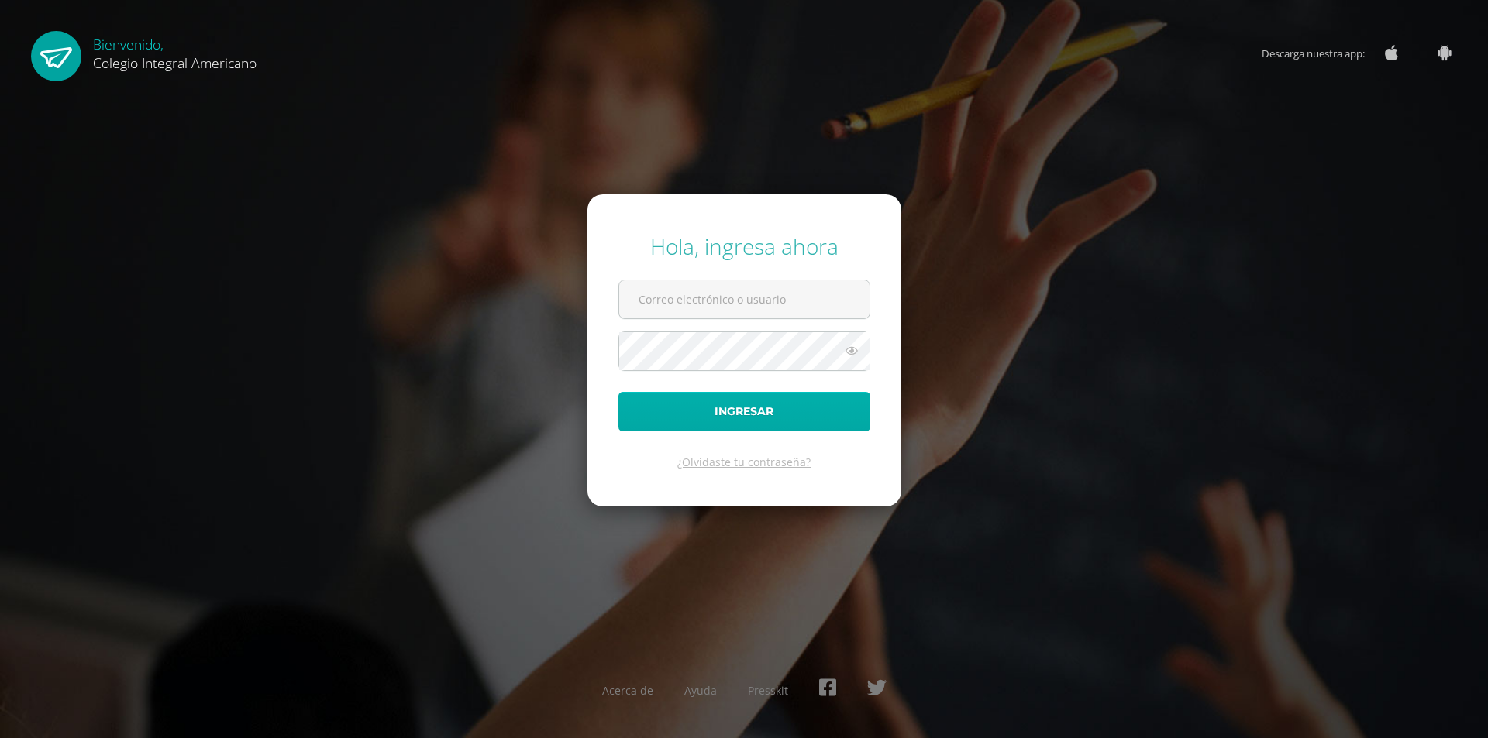
type input "alumno24cjoo2@integralamericano.edu.gt"
click at [721, 411] on button "Ingresar" at bounding box center [744, 412] width 252 height 40
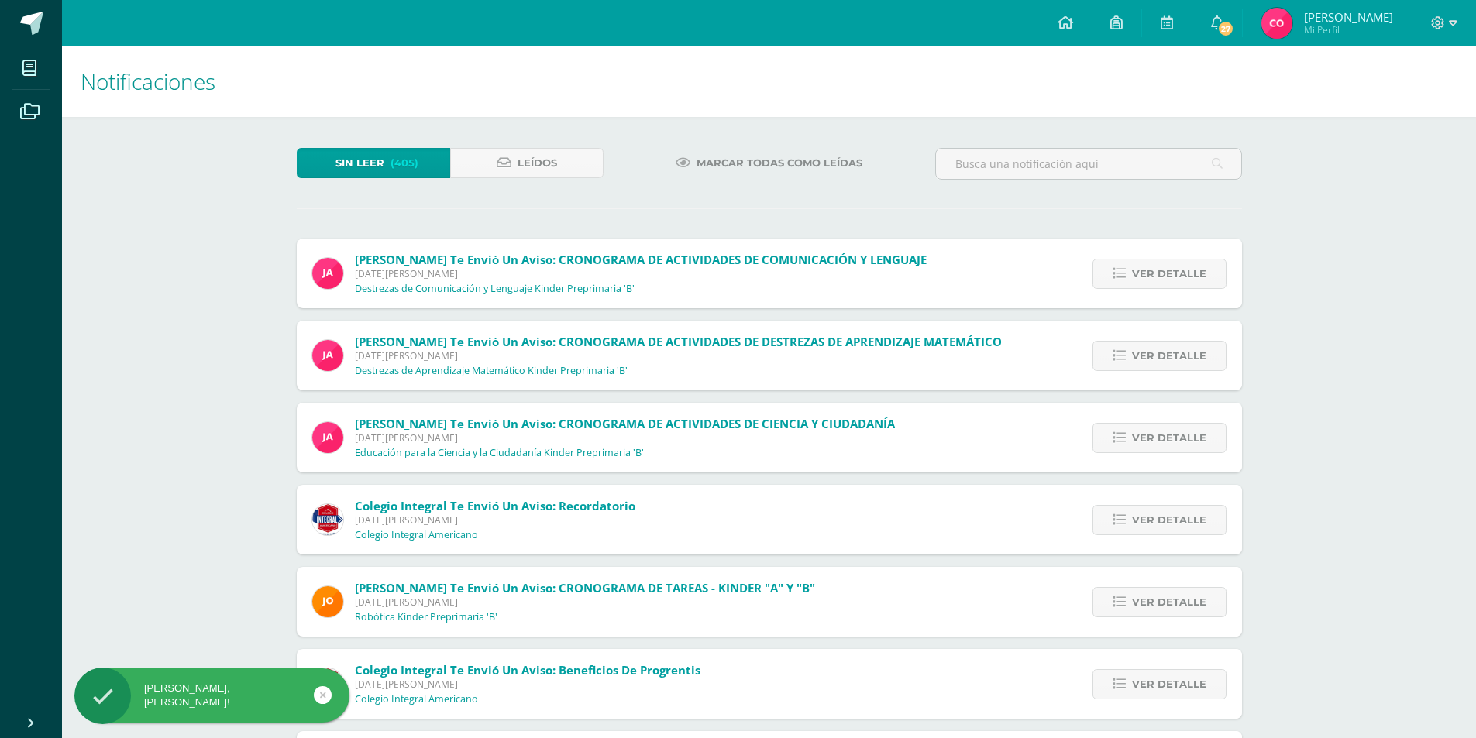
click at [1324, 23] on span "Carlos Javier Mi Perfil" at bounding box center [1327, 23] width 138 height 31
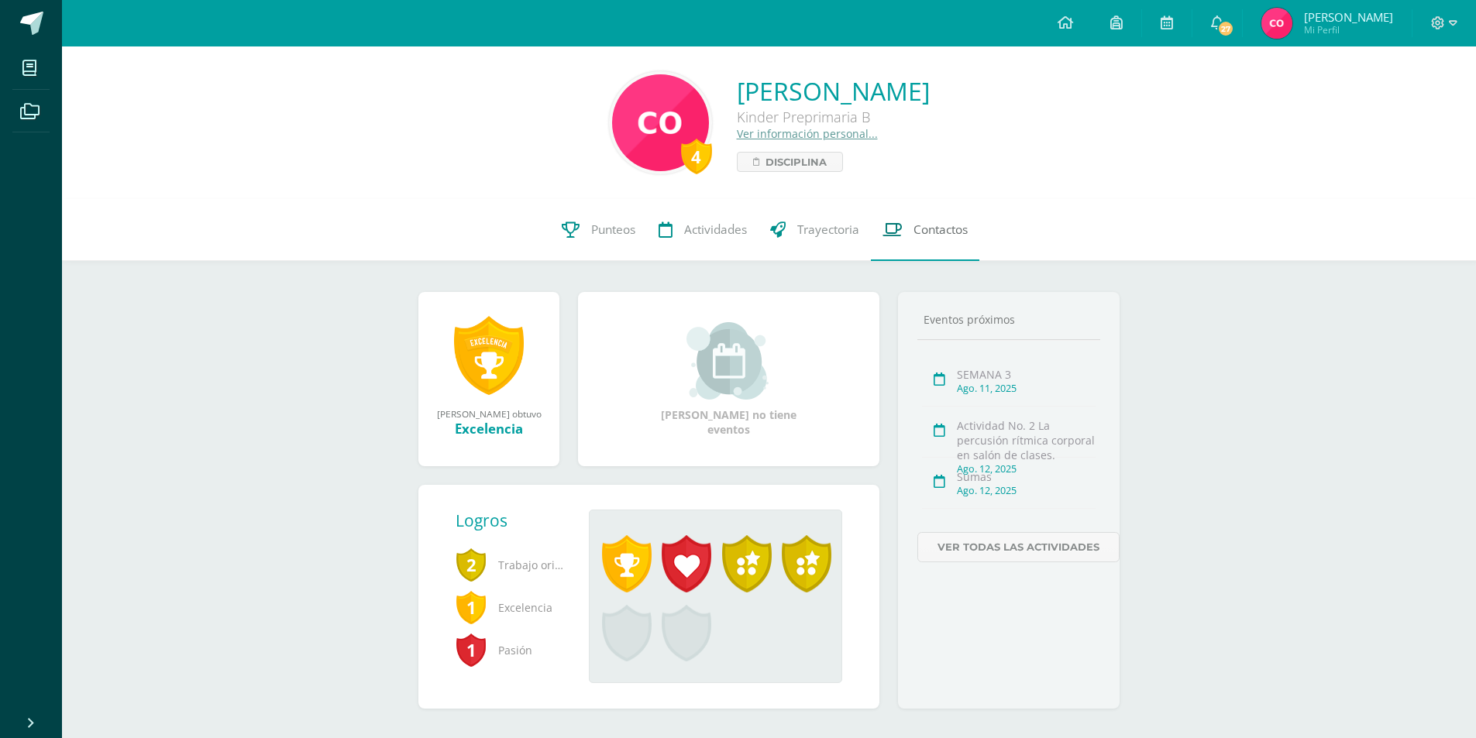
click at [921, 225] on span "Contactos" at bounding box center [940, 230] width 54 height 16
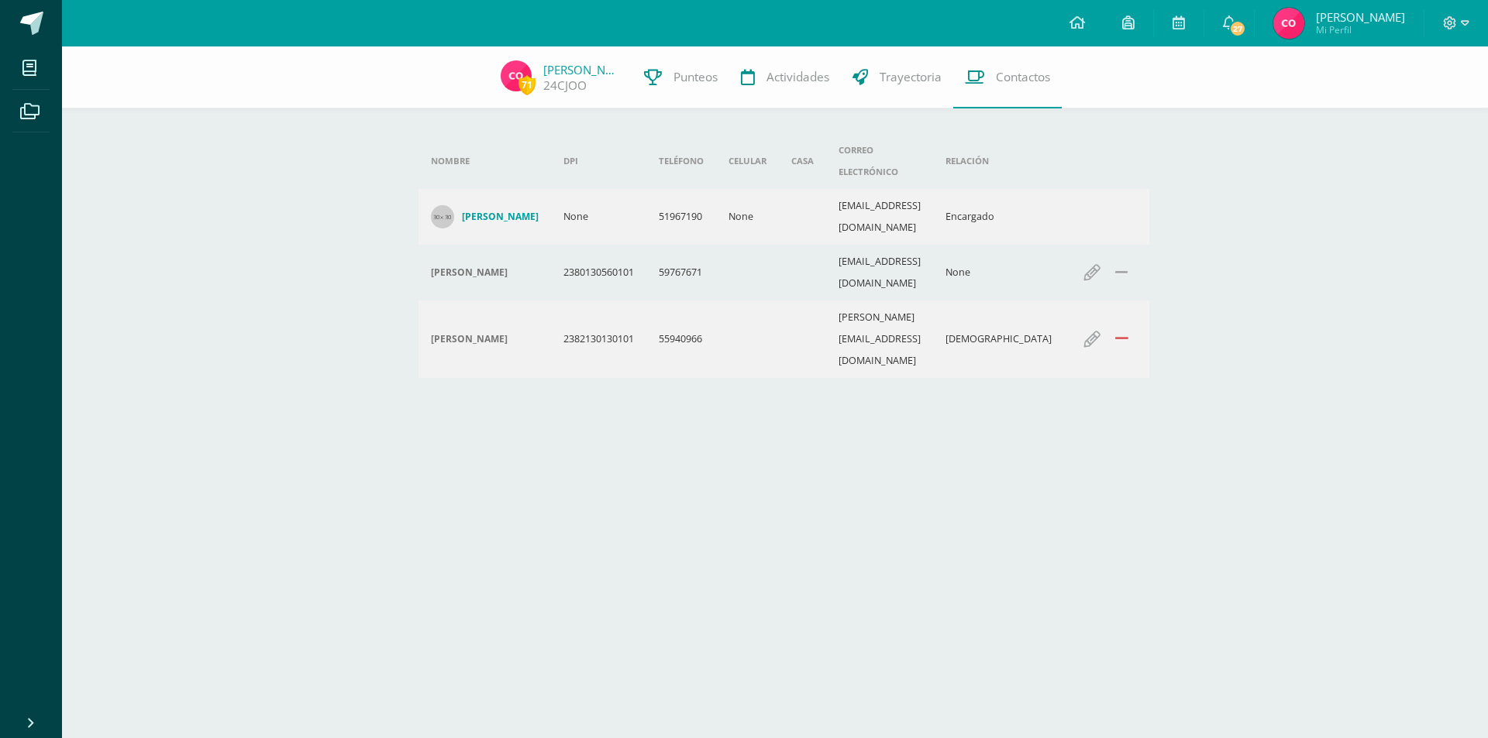
click at [1115, 331] on icon "submit" at bounding box center [1121, 339] width 13 height 17
click at [556, 84] on link "24CJOO" at bounding box center [564, 85] width 43 height 16
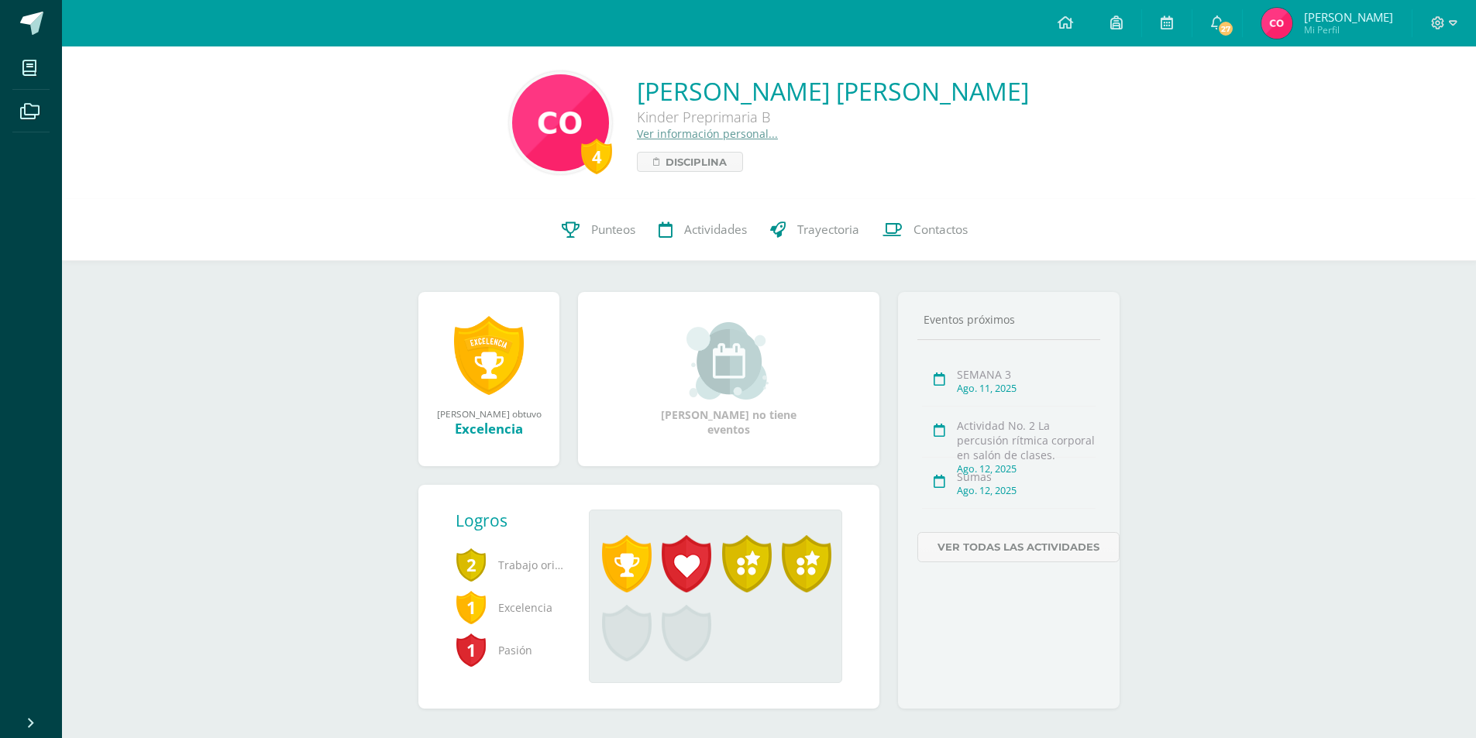
click at [744, 136] on link "Ver información personal..." at bounding box center [707, 133] width 141 height 15
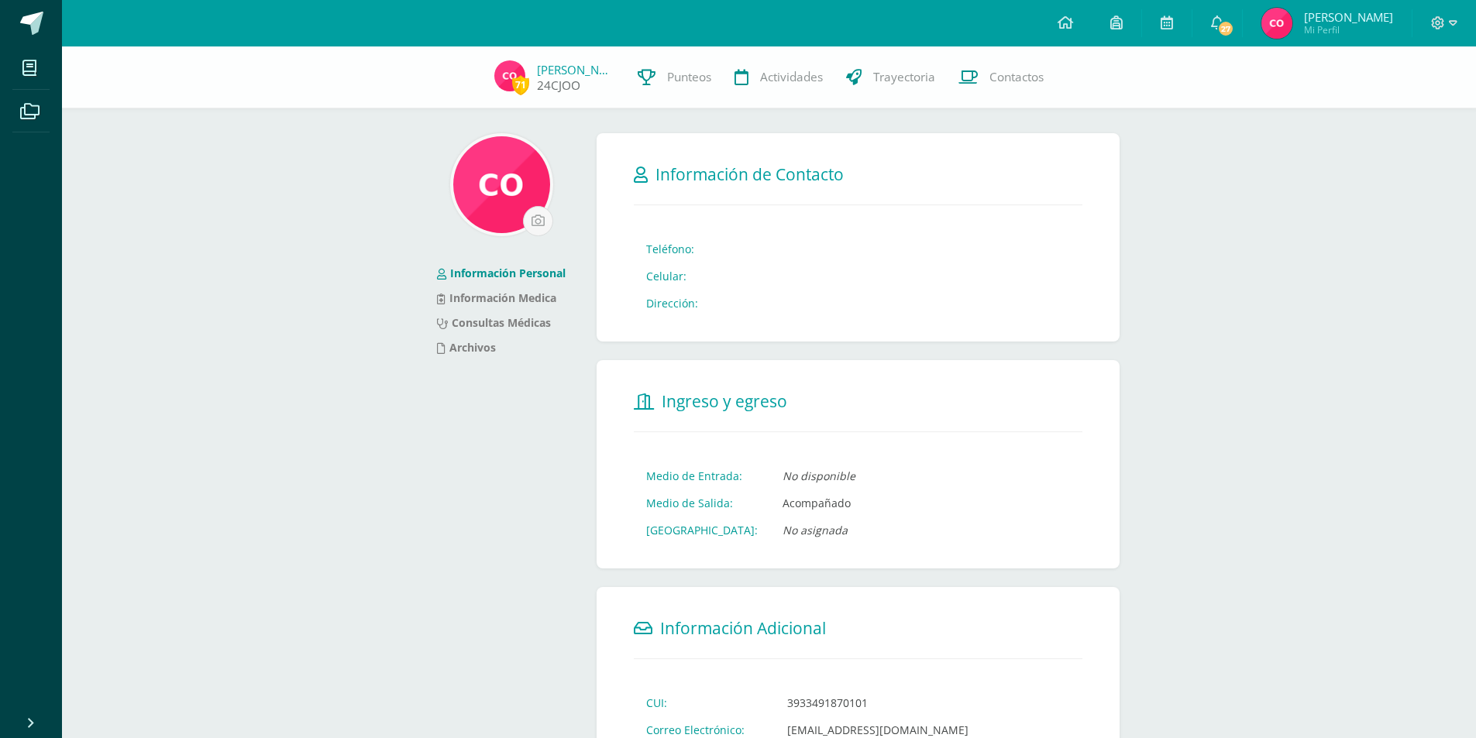
click at [504, 75] on img at bounding box center [509, 75] width 31 height 31
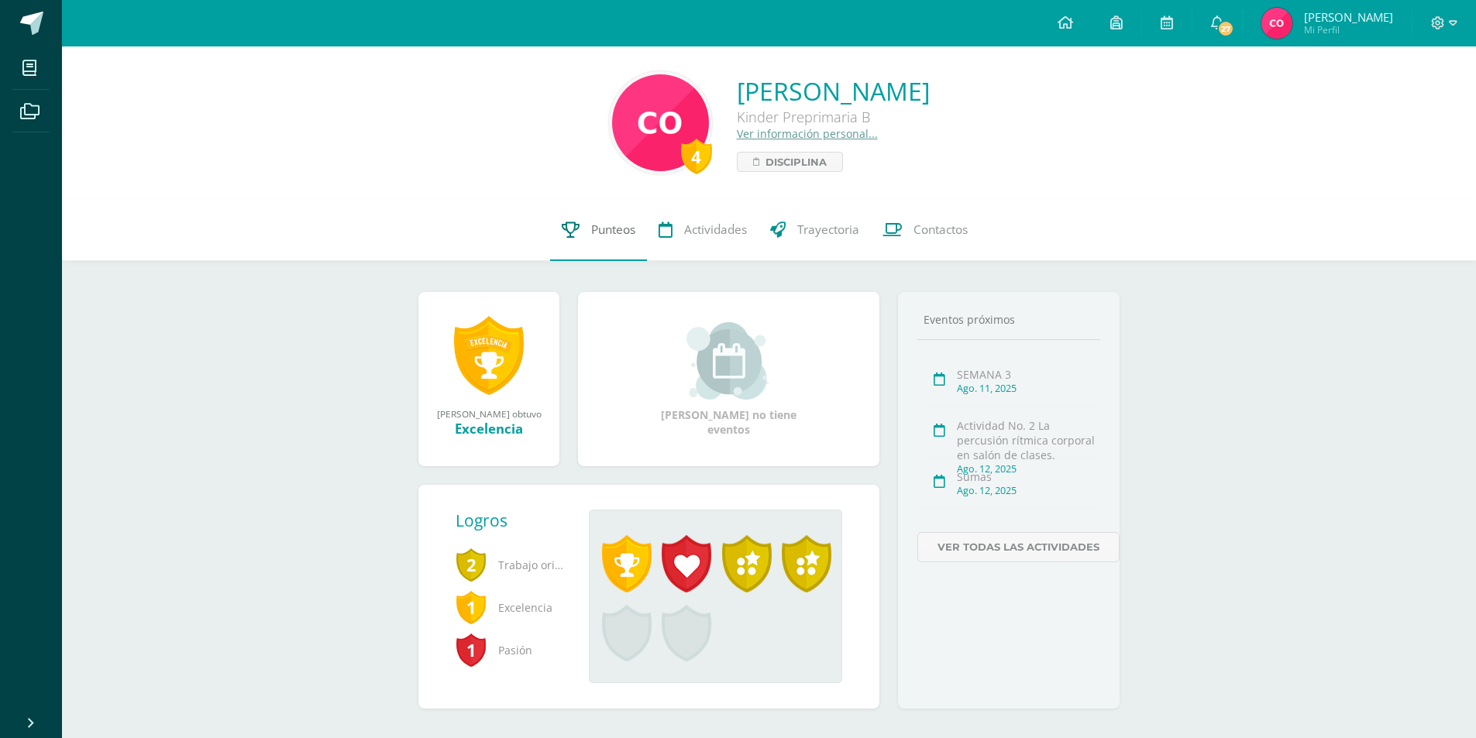
click at [591, 232] on span "Punteos" at bounding box center [613, 230] width 44 height 16
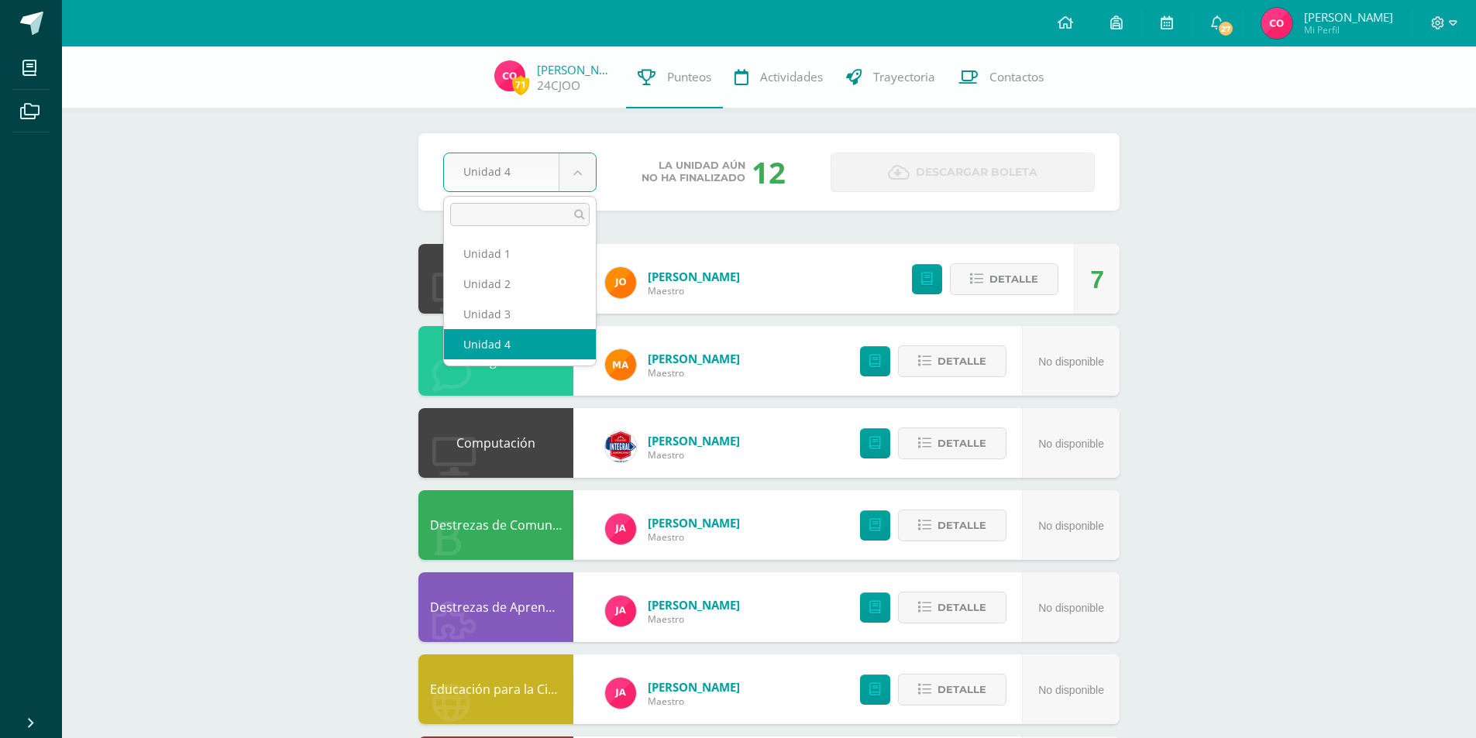
click at [578, 174] on body "Mis cursos Archivos Cerrar panel Computación Kinder Preprimaria "B" Destrezas d…" at bounding box center [738, 460] width 1476 height 920
select select "Unidad 1"
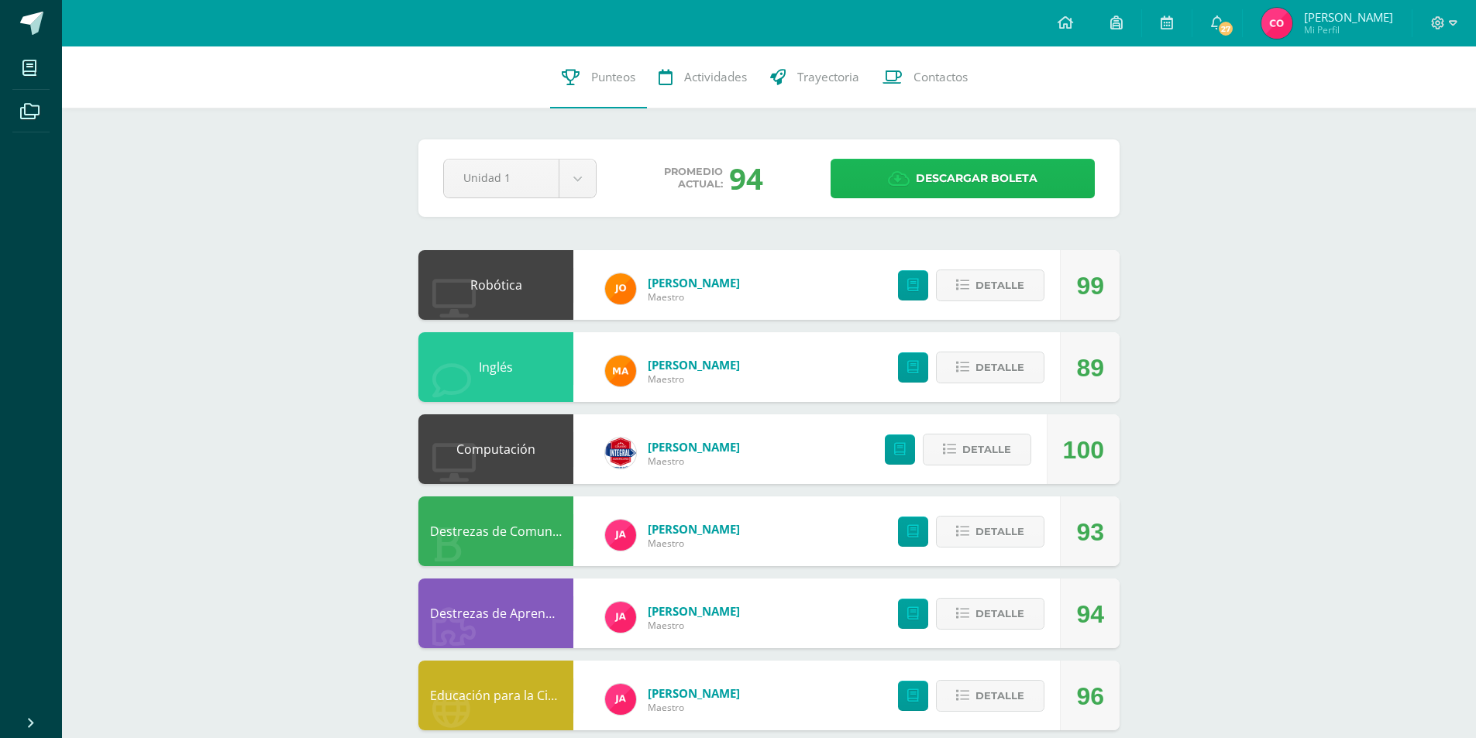
click at [959, 167] on span "Descargar boleta" at bounding box center [977, 179] width 122 height 38
click at [576, 188] on body "Mis cursos Archivos Cerrar panel Computación Kinder Preprimaria "B" Destrezas d…" at bounding box center [738, 463] width 1476 height 926
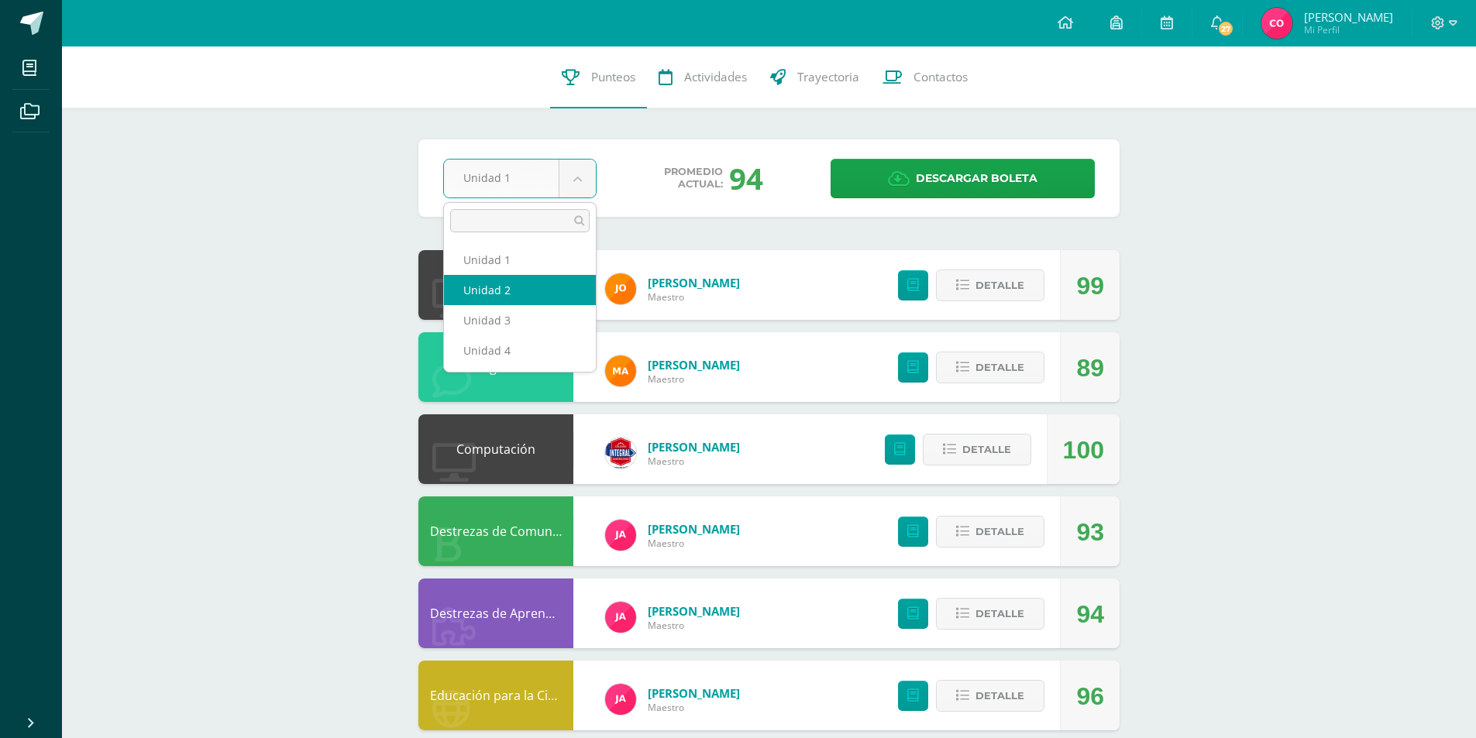
select select "Unidad 2"
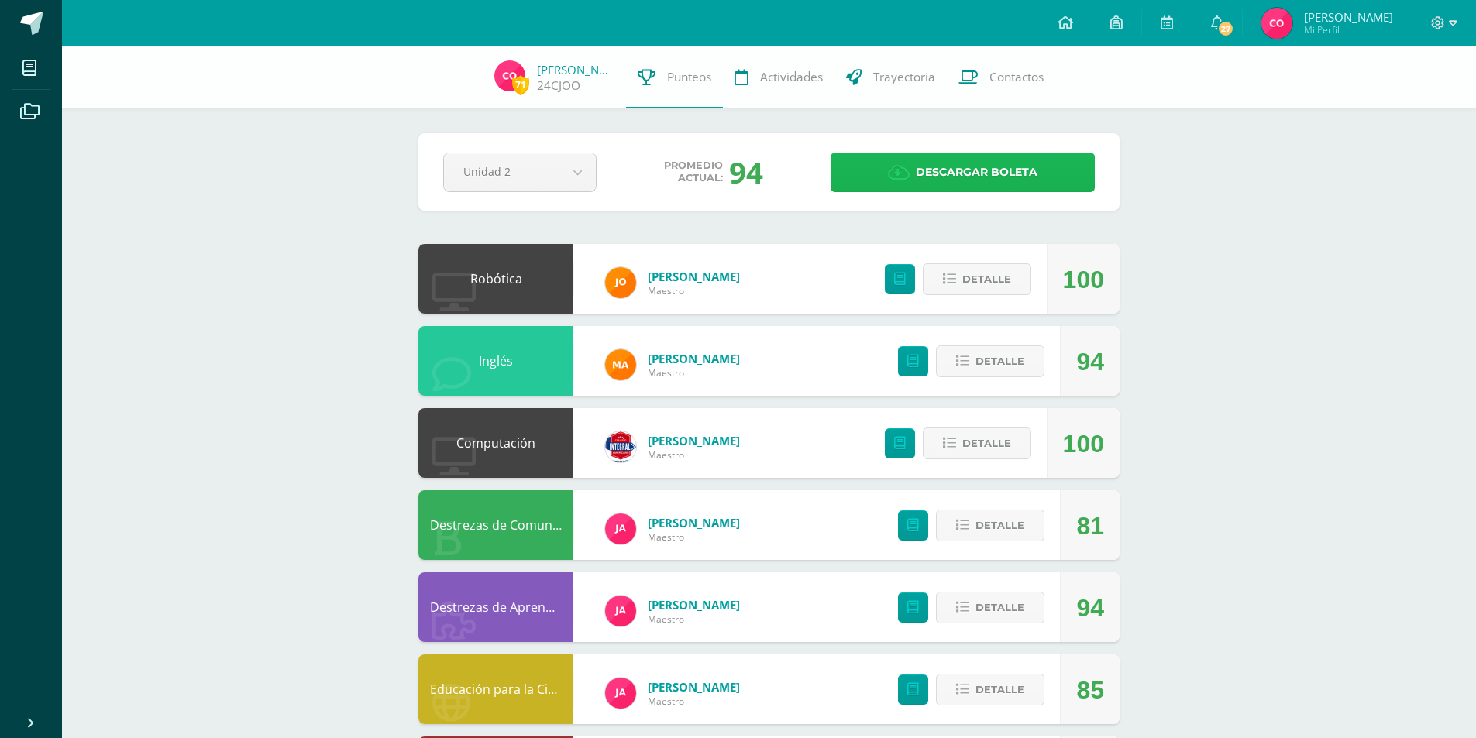
click at [949, 167] on span "Descargar boleta" at bounding box center [977, 172] width 122 height 38
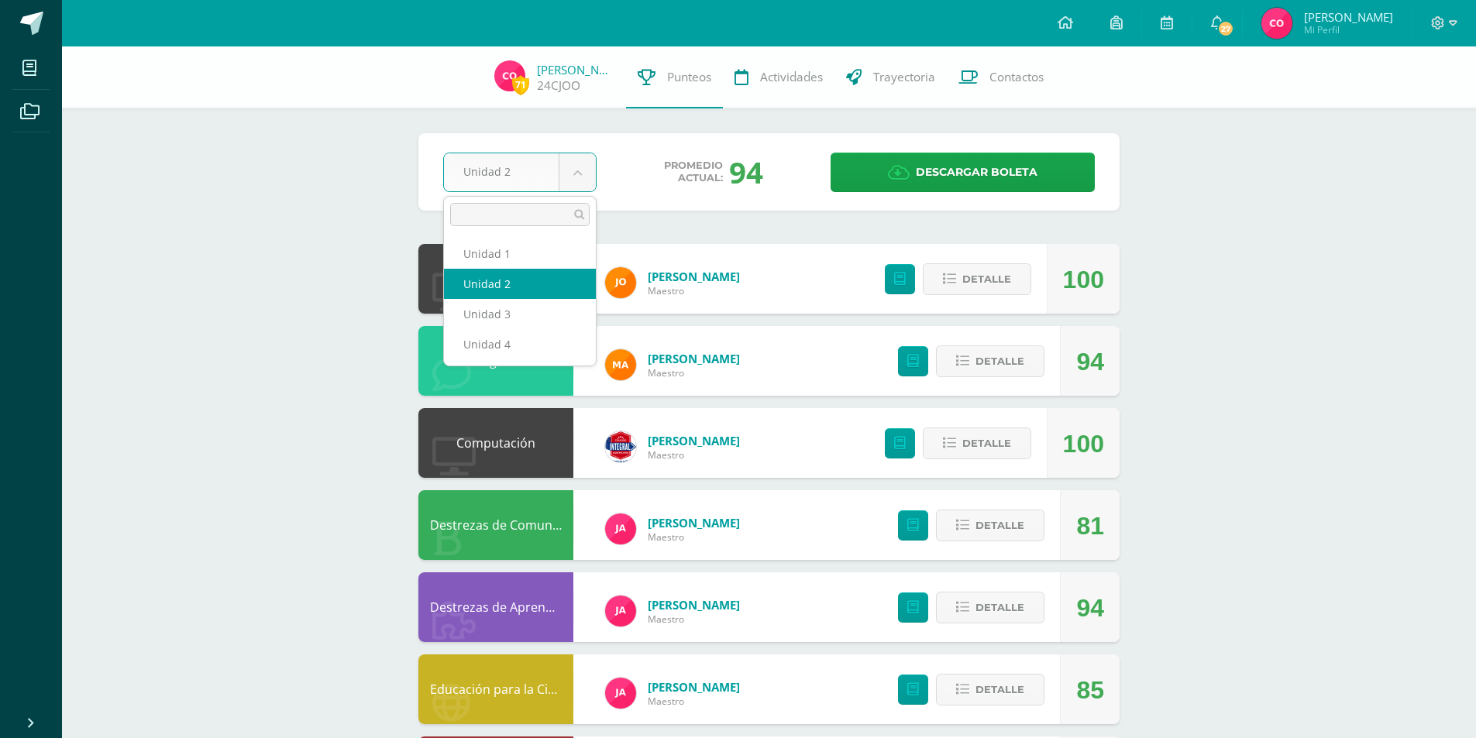
click at [573, 177] on body "Mis cursos Archivos Cerrar panel Computación Kinder Preprimaria "B" Destrezas d…" at bounding box center [738, 460] width 1476 height 920
select select "Unidad 3"
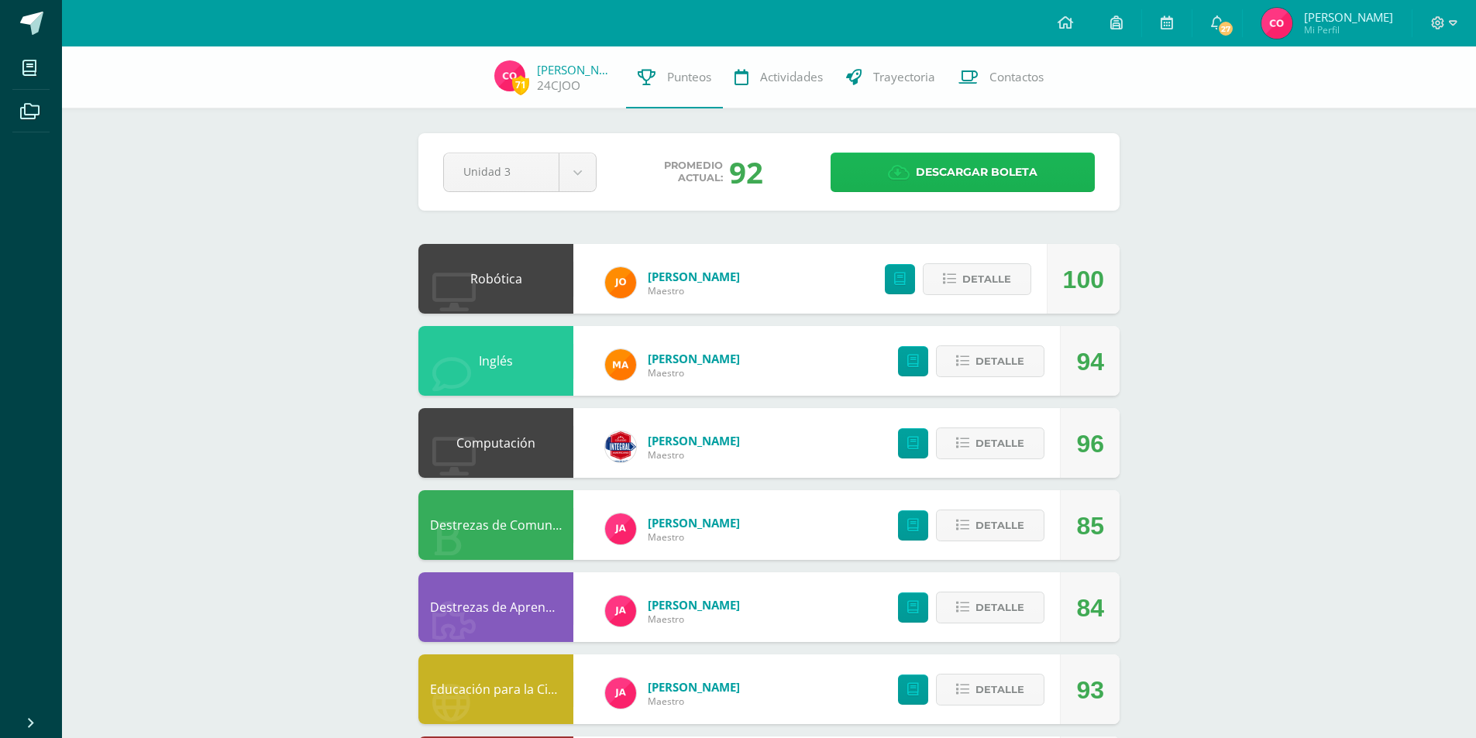
click at [991, 175] on span "Descargar boleta" at bounding box center [977, 172] width 122 height 38
click at [766, 79] on span "Actividades" at bounding box center [791, 77] width 63 height 16
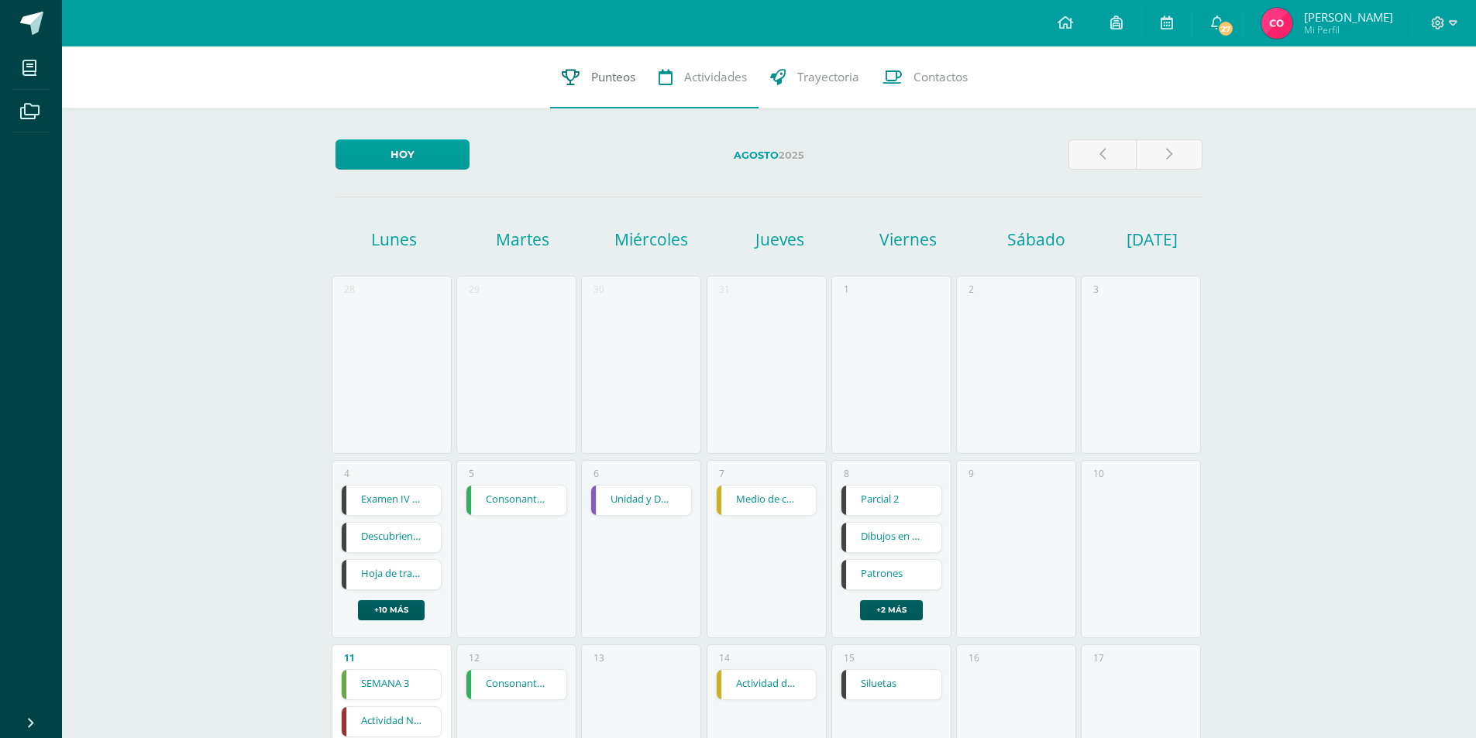
click at [569, 70] on icon at bounding box center [571, 77] width 18 height 16
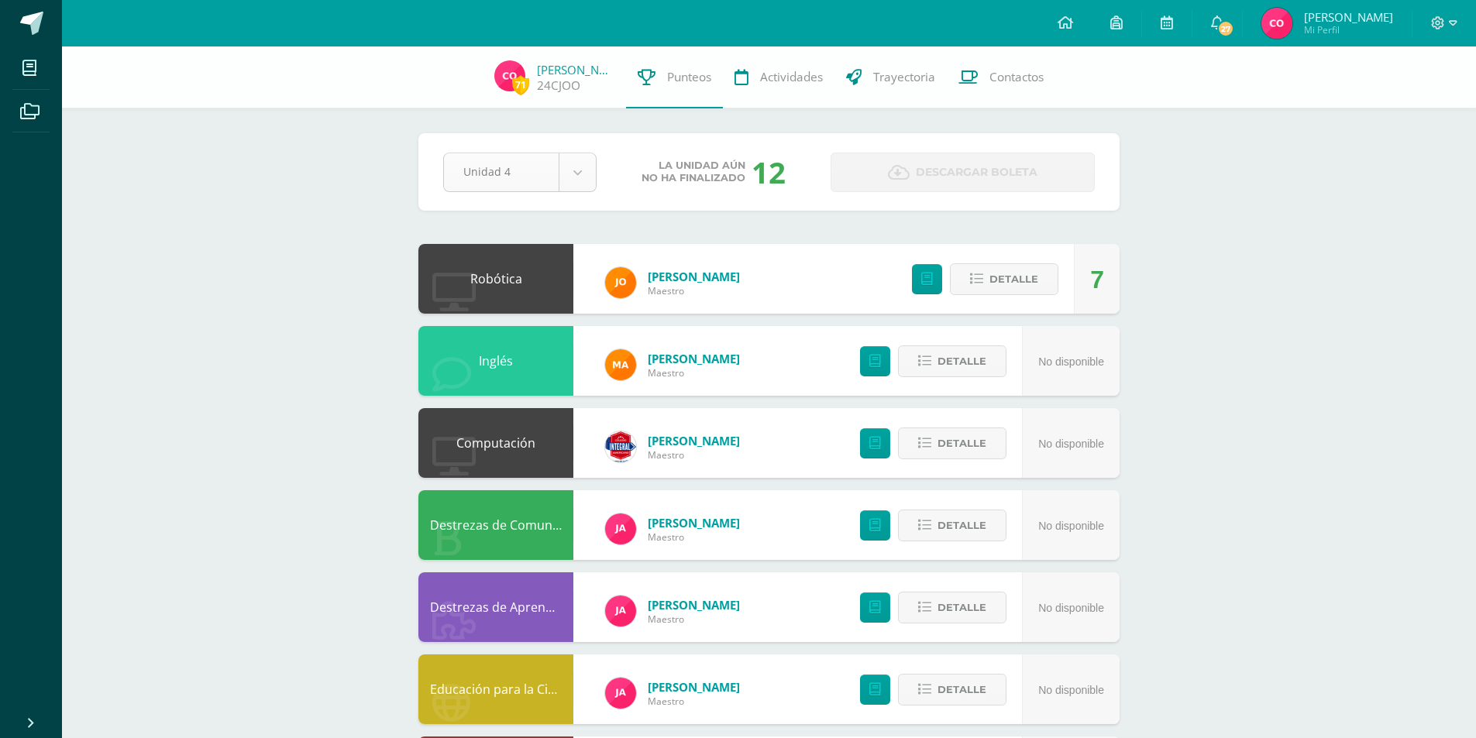
click at [579, 172] on body "Mis cursos Archivos Cerrar panel Computación Kinder Preprimaria "B" Destrezas d…" at bounding box center [738, 460] width 1476 height 920
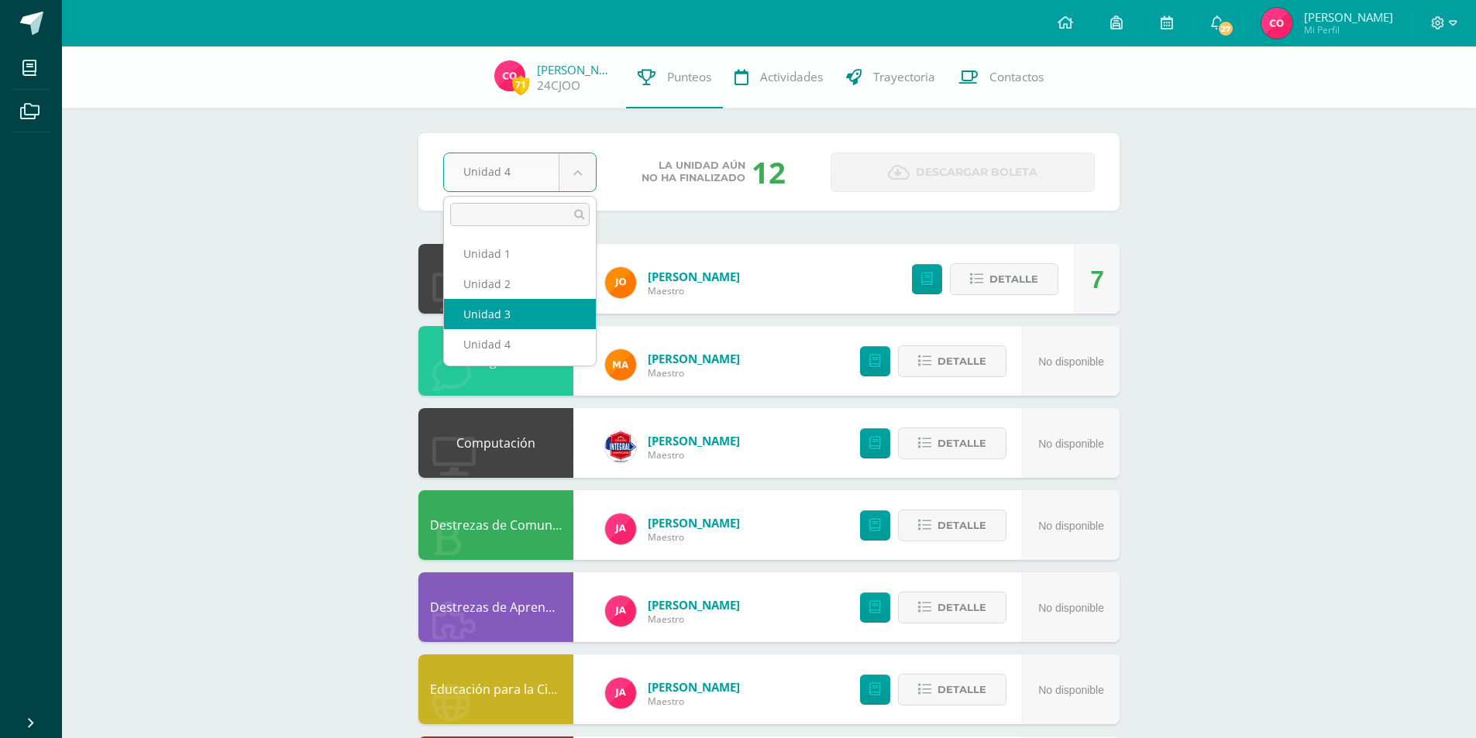
select select "Unidad 3"
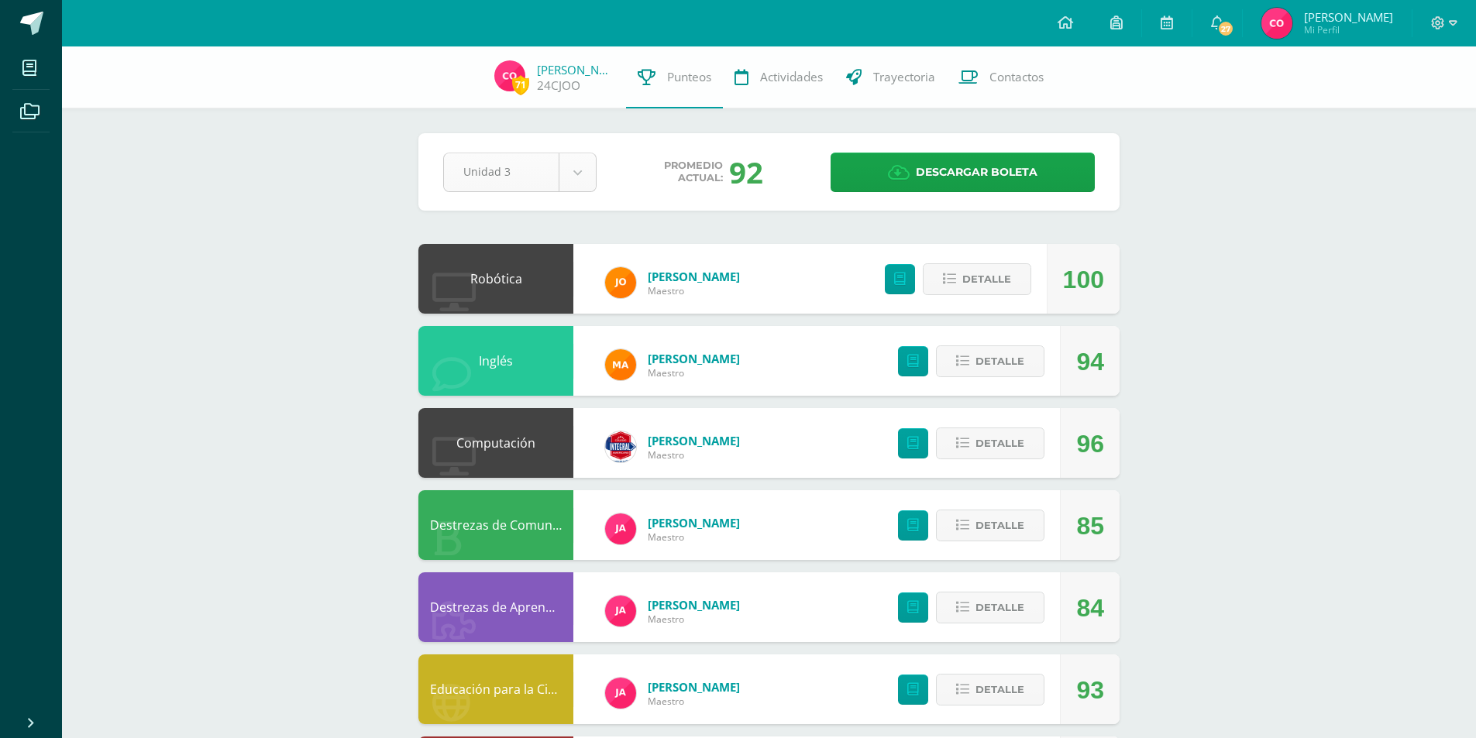
click at [566, 171] on body "Mis cursos Archivos Cerrar panel Computación Kinder Preprimaria "B" Destrezas d…" at bounding box center [738, 460] width 1476 height 920
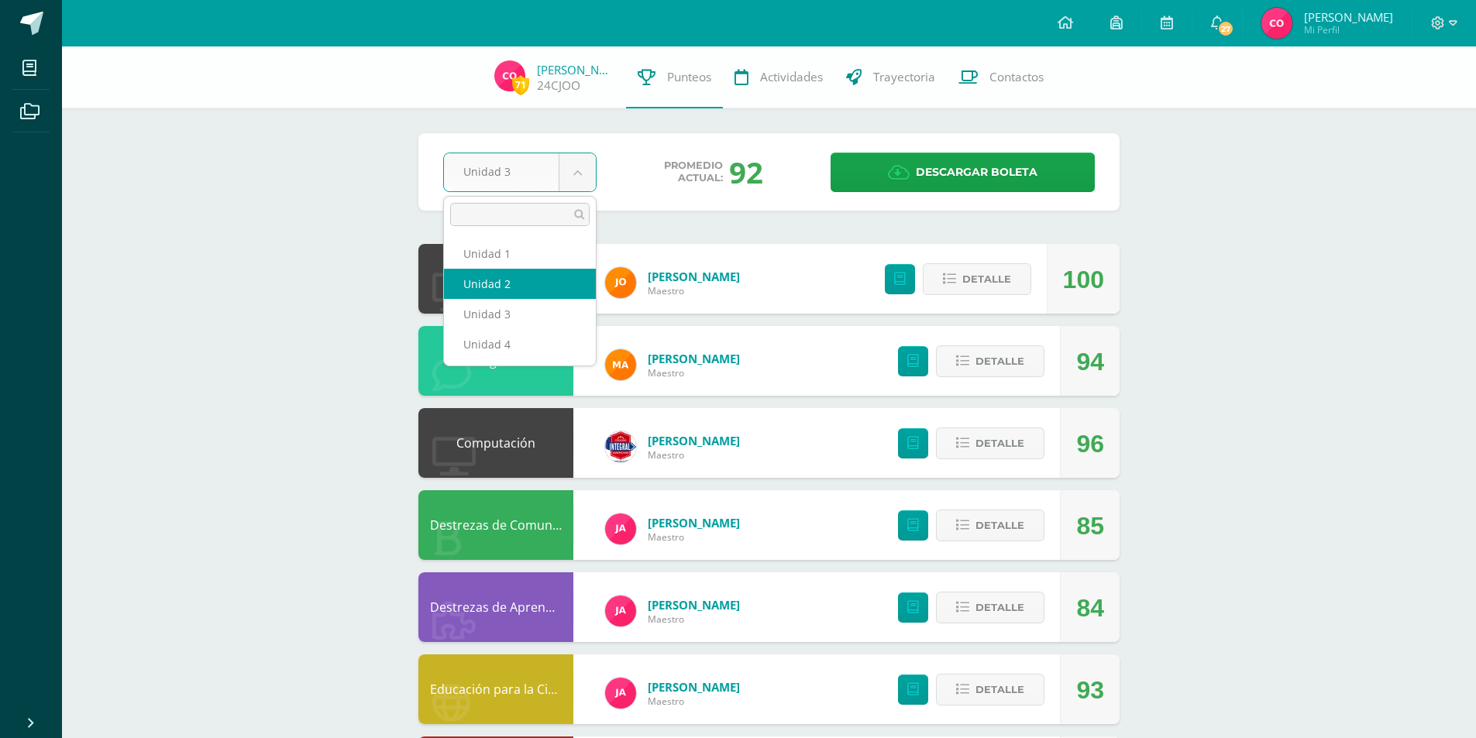
select select "Unidad 2"
click at [576, 171] on body "Mis cursos Archivos Cerrar panel Computación Kinder Preprimaria "B" Destrezas d…" at bounding box center [738, 460] width 1476 height 920
select select "Unidad 1"
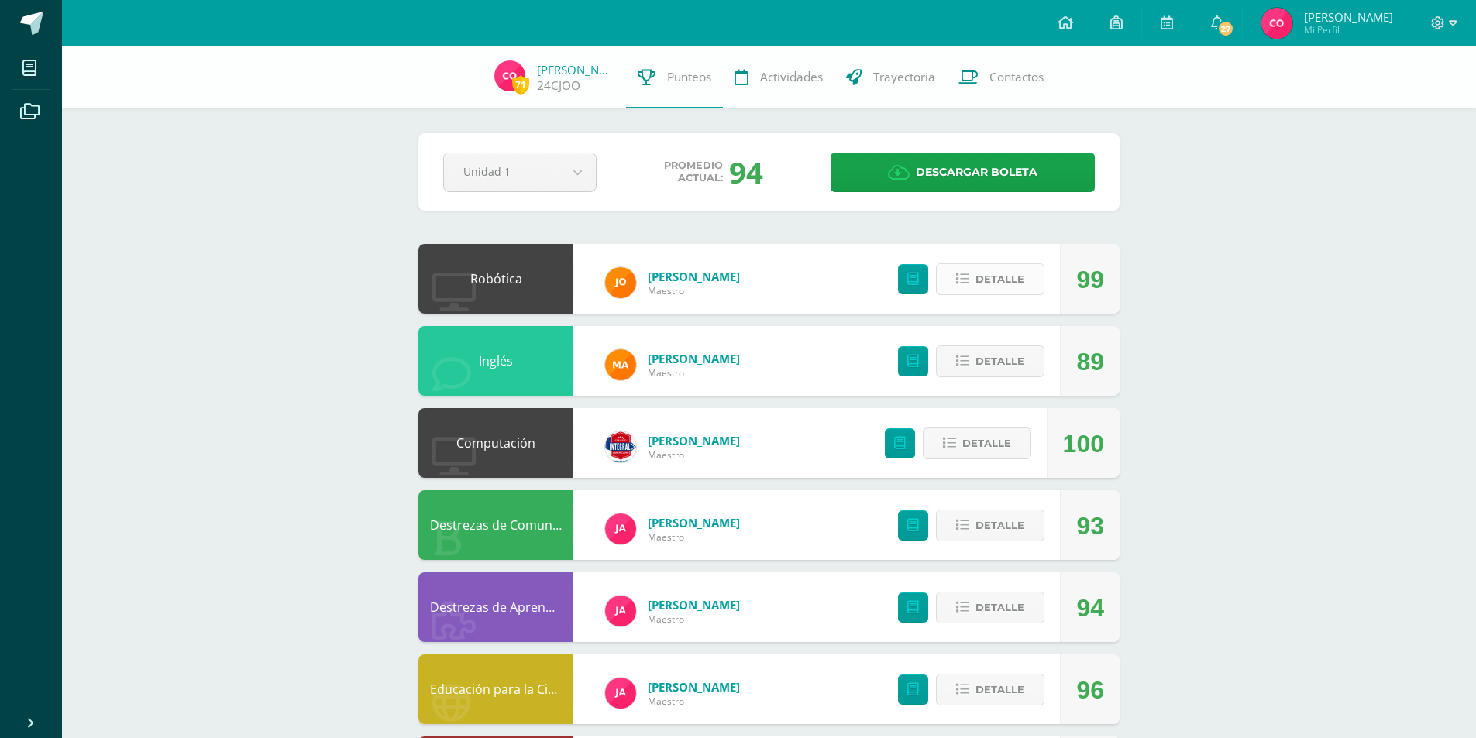
click at [975, 273] on button "Detalle" at bounding box center [990, 279] width 108 height 32
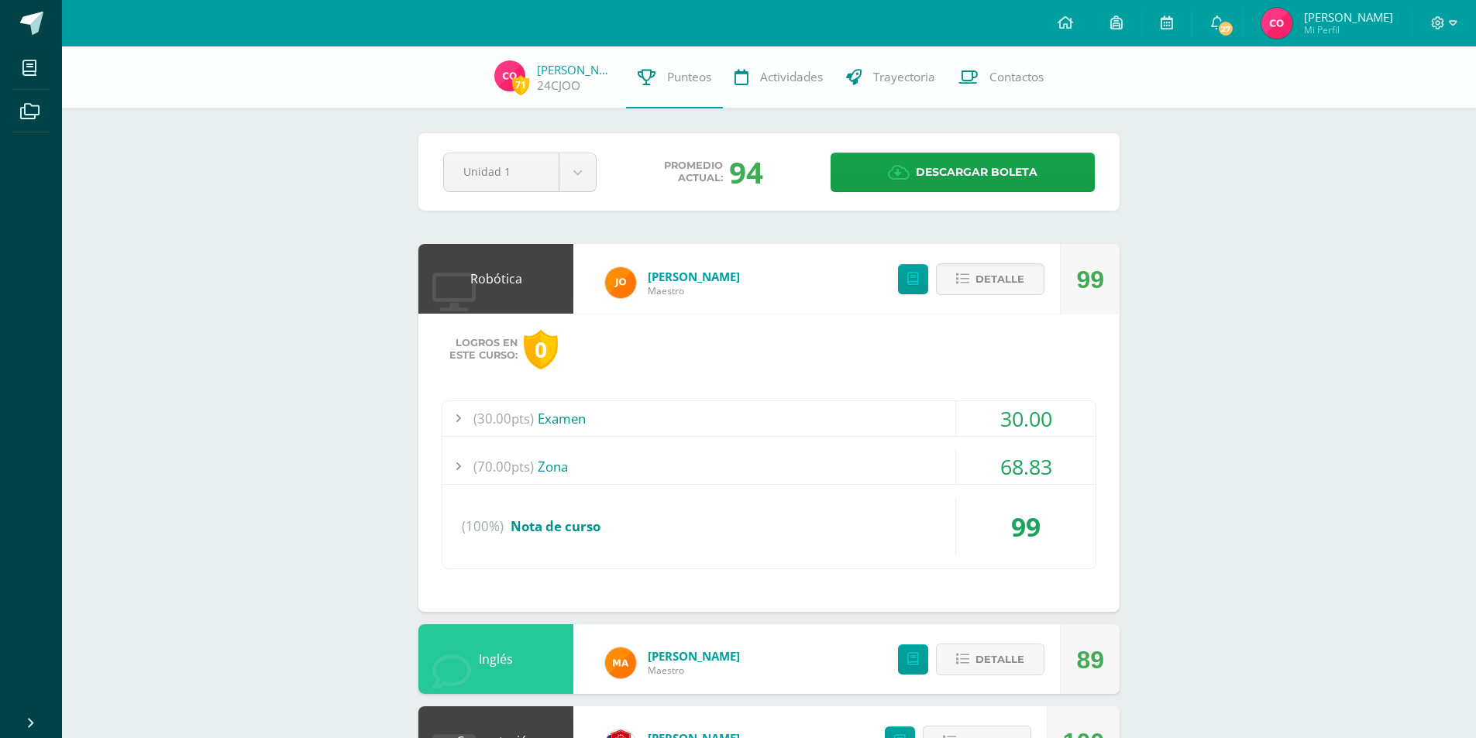
click at [1278, 403] on div "71 Carlos Ordoñez 24CJOO Punteos Actividades Trayectoria Contactos Pendiente Un…" at bounding box center [769, 631] width 1414 height 1171
click at [319, 350] on div "71 Carlos Ordoñez 24CJOO Punteos Actividades Trayectoria Contactos Pendiente Un…" at bounding box center [769, 631] width 1414 height 1171
click at [978, 660] on span "Detalle" at bounding box center [999, 659] width 49 height 29
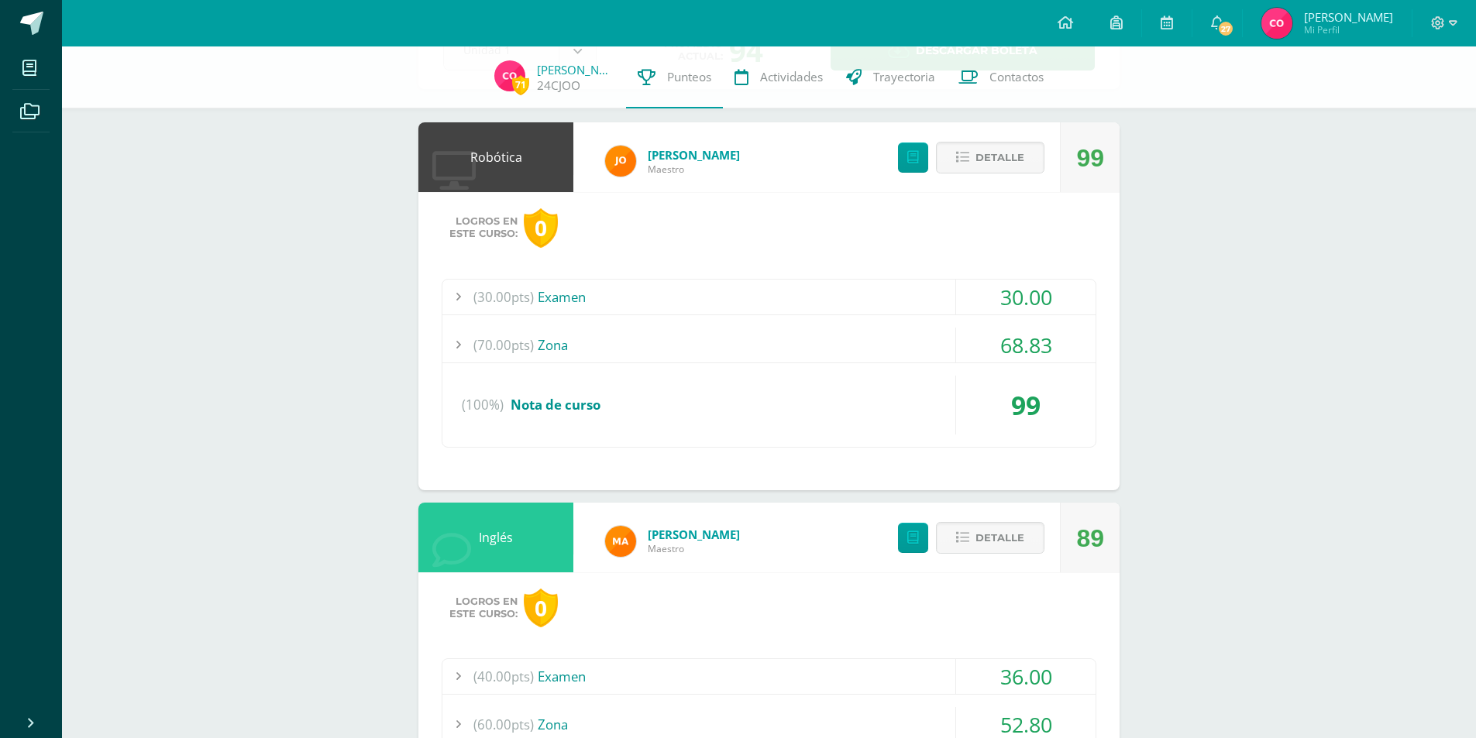
scroll to position [329, 0]
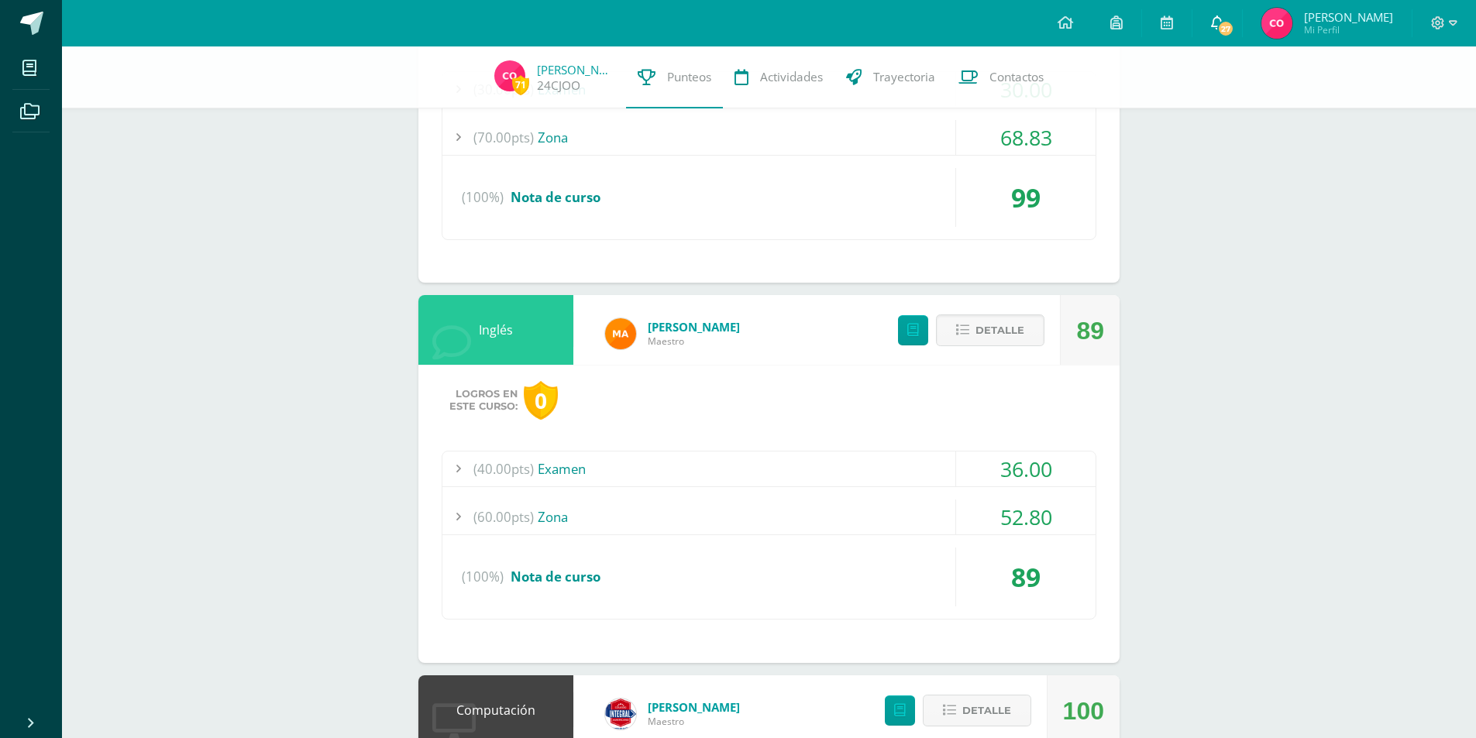
click at [1242, 8] on link "27" at bounding box center [1217, 23] width 50 height 46
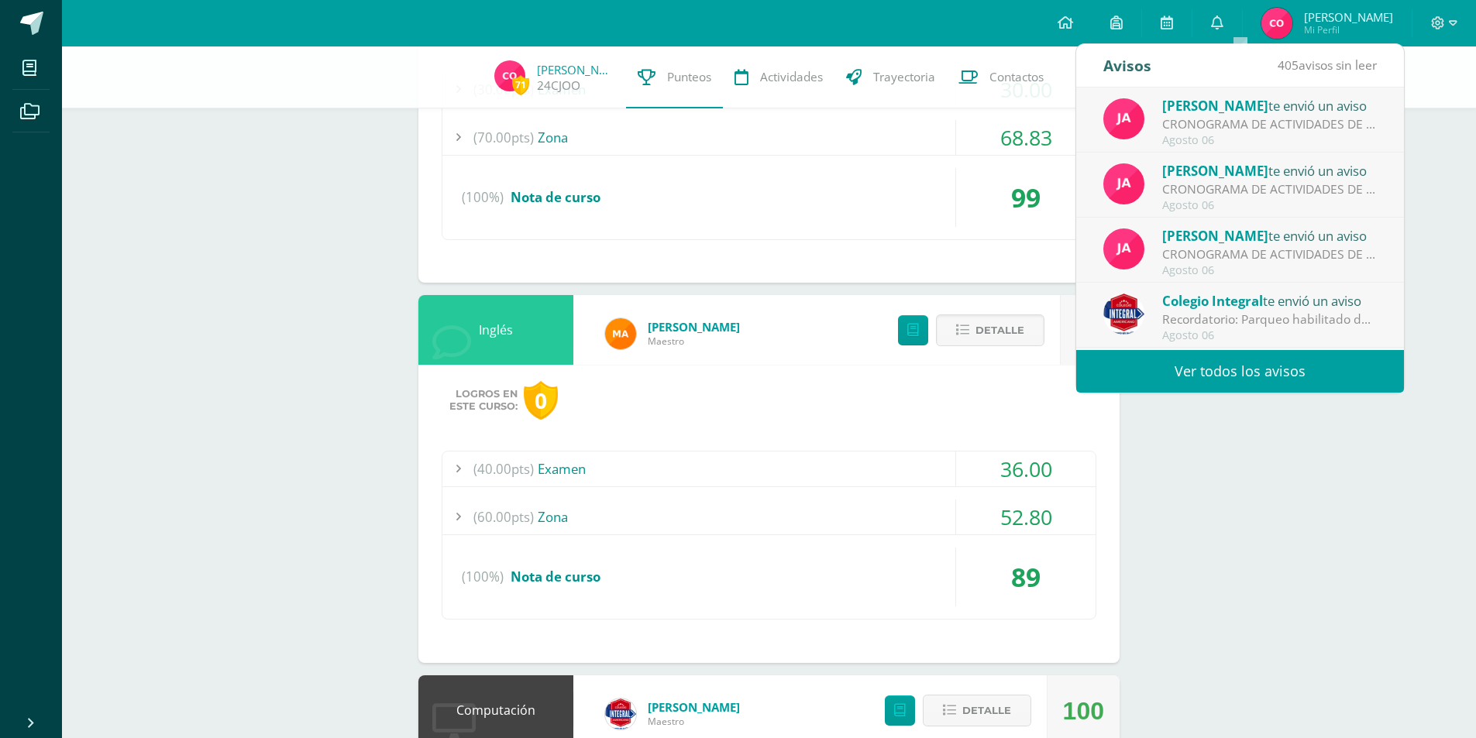
click at [1299, 102] on div "Jessicka Miguel te envió un aviso" at bounding box center [1269, 105] width 215 height 20
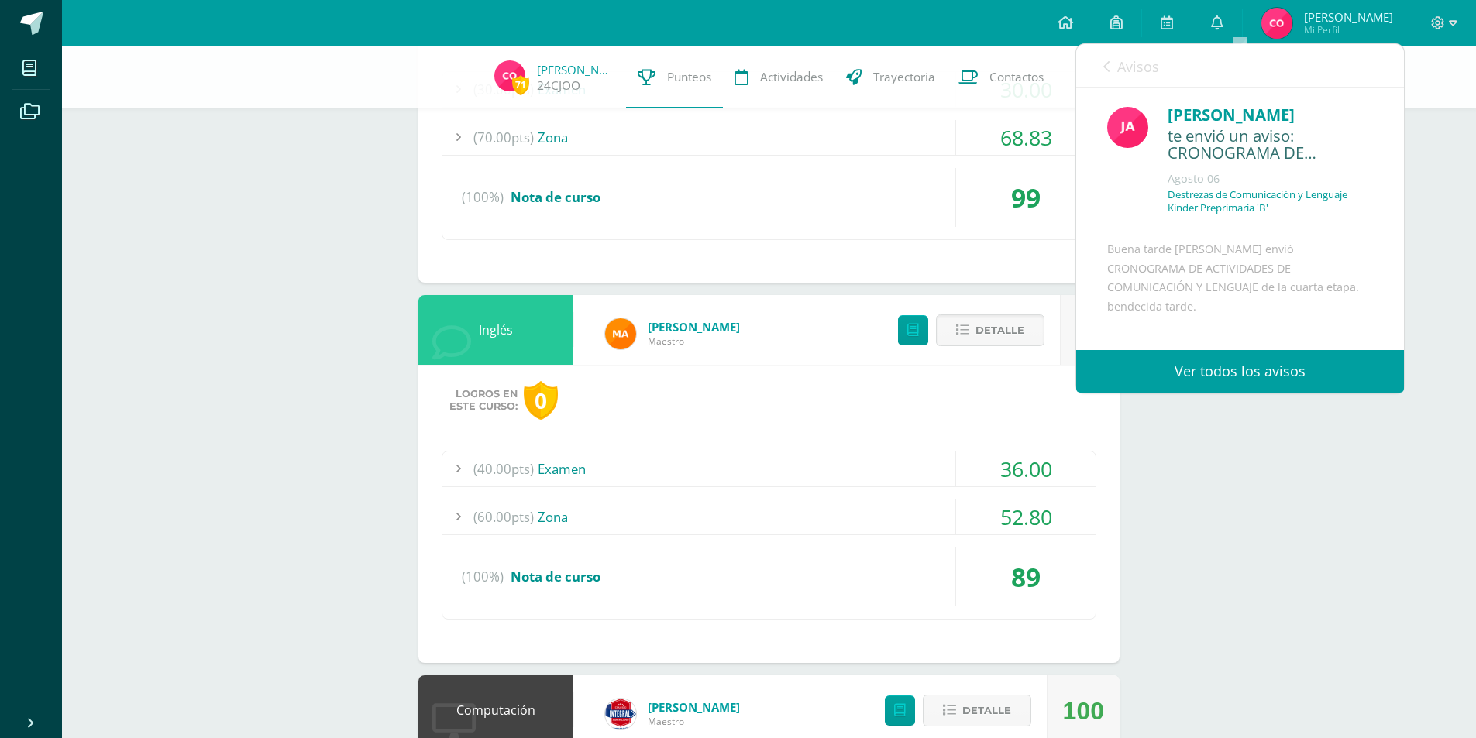
click at [1211, 366] on link "Ver todos los avisos" at bounding box center [1240, 371] width 328 height 43
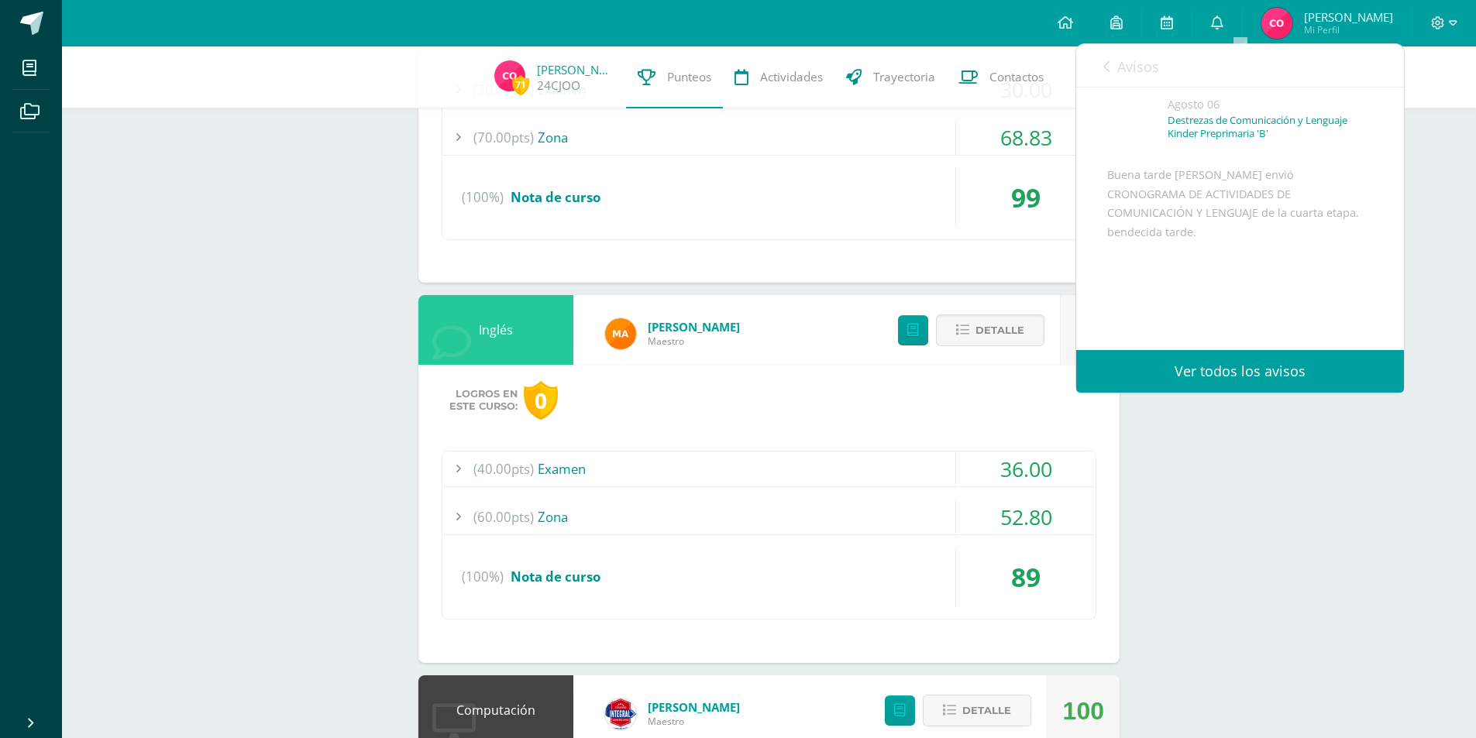
scroll to position [163, 0]
click at [1243, 304] on span "Archivo Adjunto" at bounding box center [1200, 300] width 106 height 29
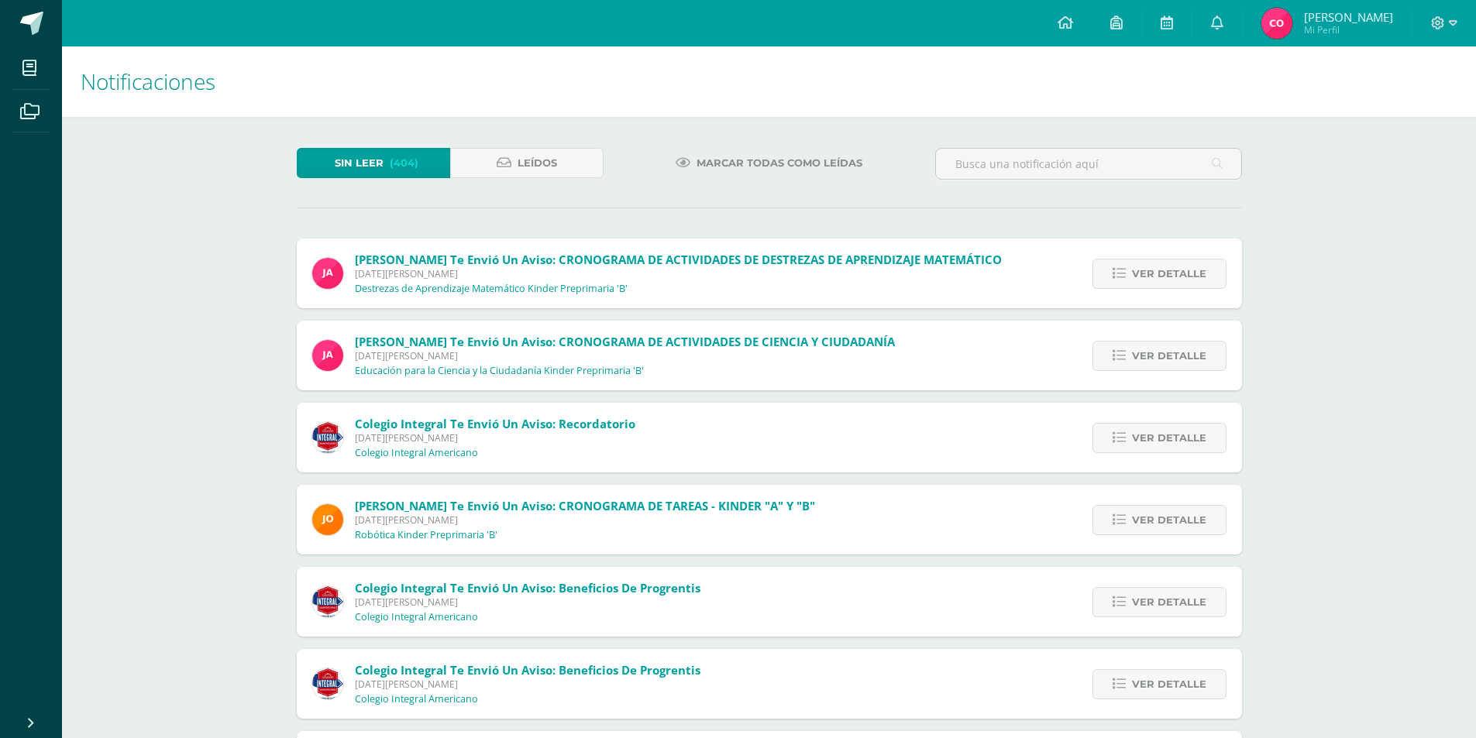
click at [1359, 22] on span "[PERSON_NAME]" at bounding box center [1348, 16] width 89 height 15
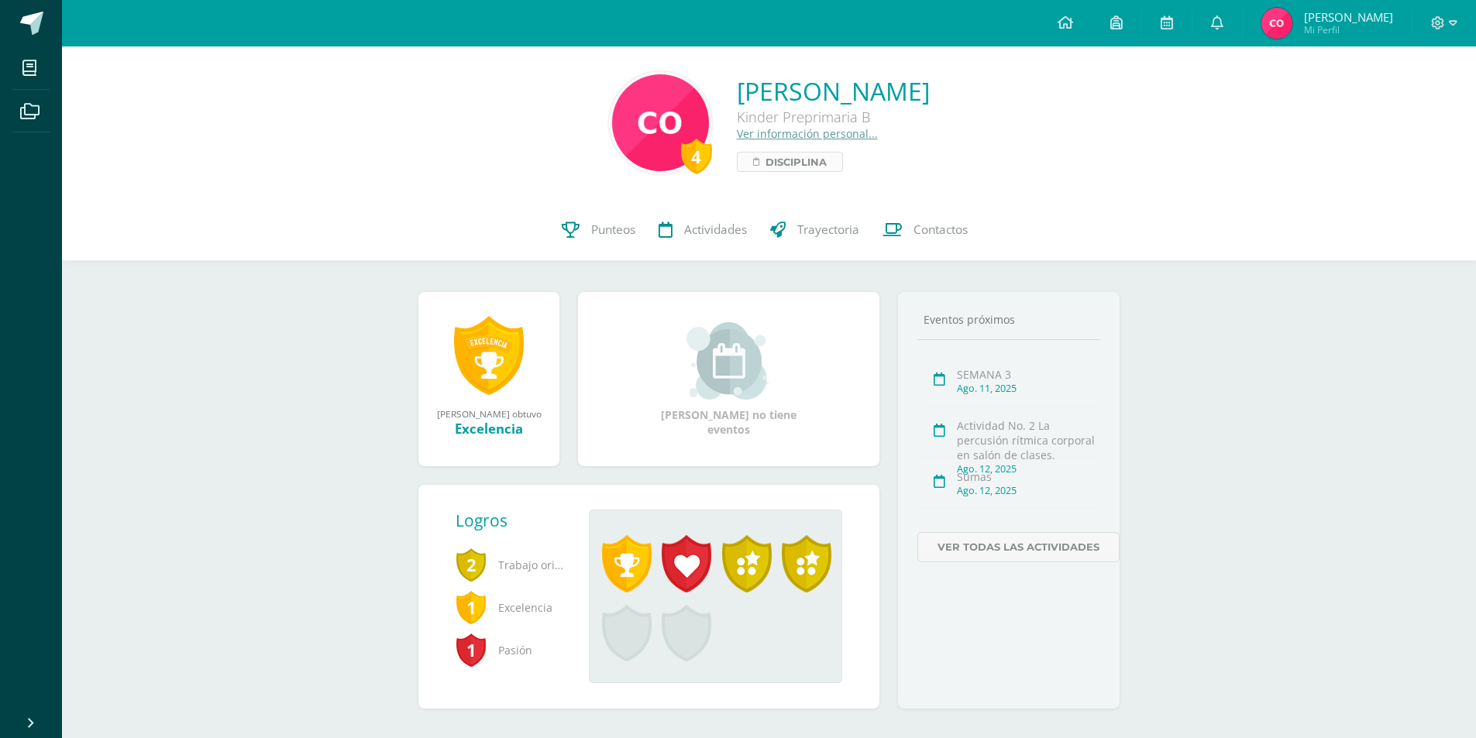
click at [765, 163] on span "Disciplina" at bounding box center [795, 162] width 61 height 19
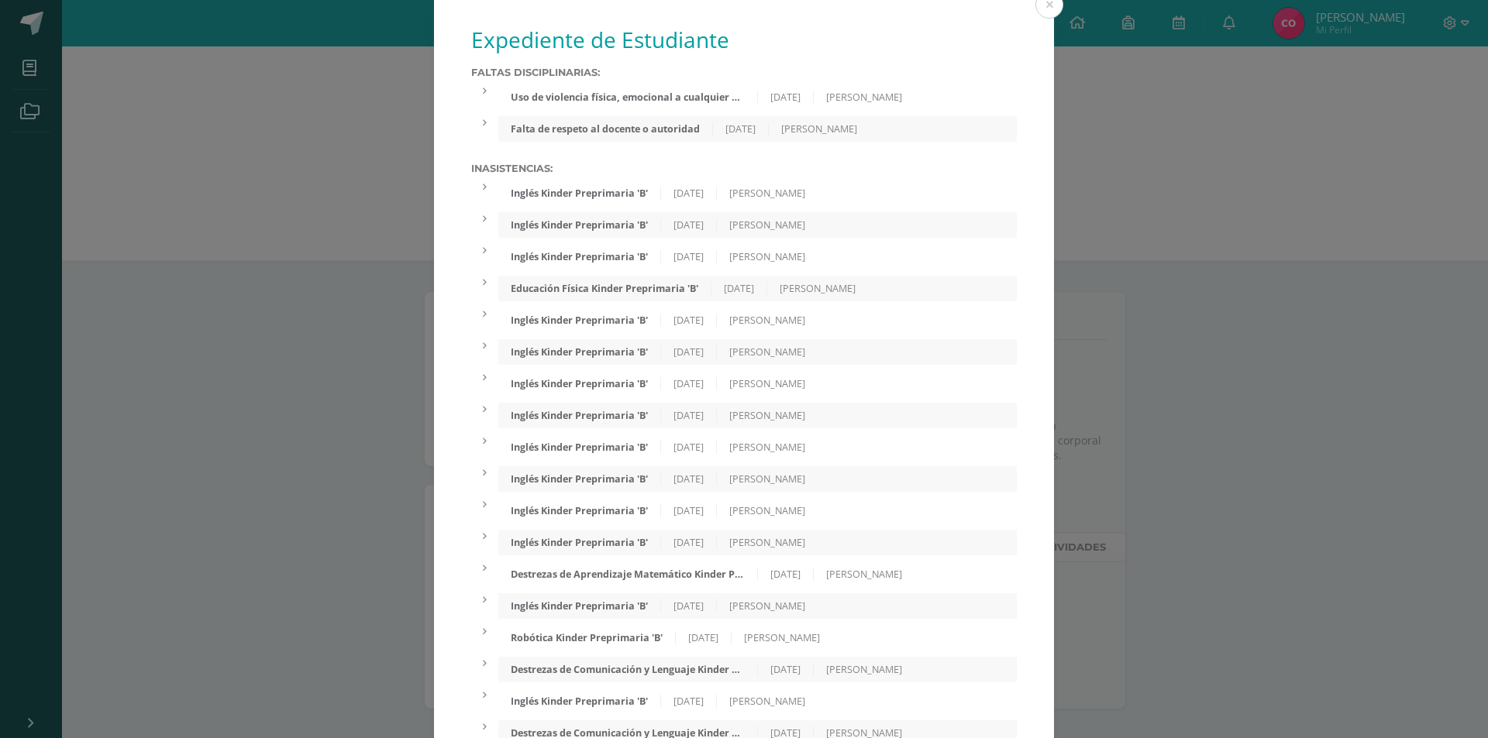
click at [607, 127] on div "Falta de respeto al docente o autoridad" at bounding box center [605, 128] width 215 height 13
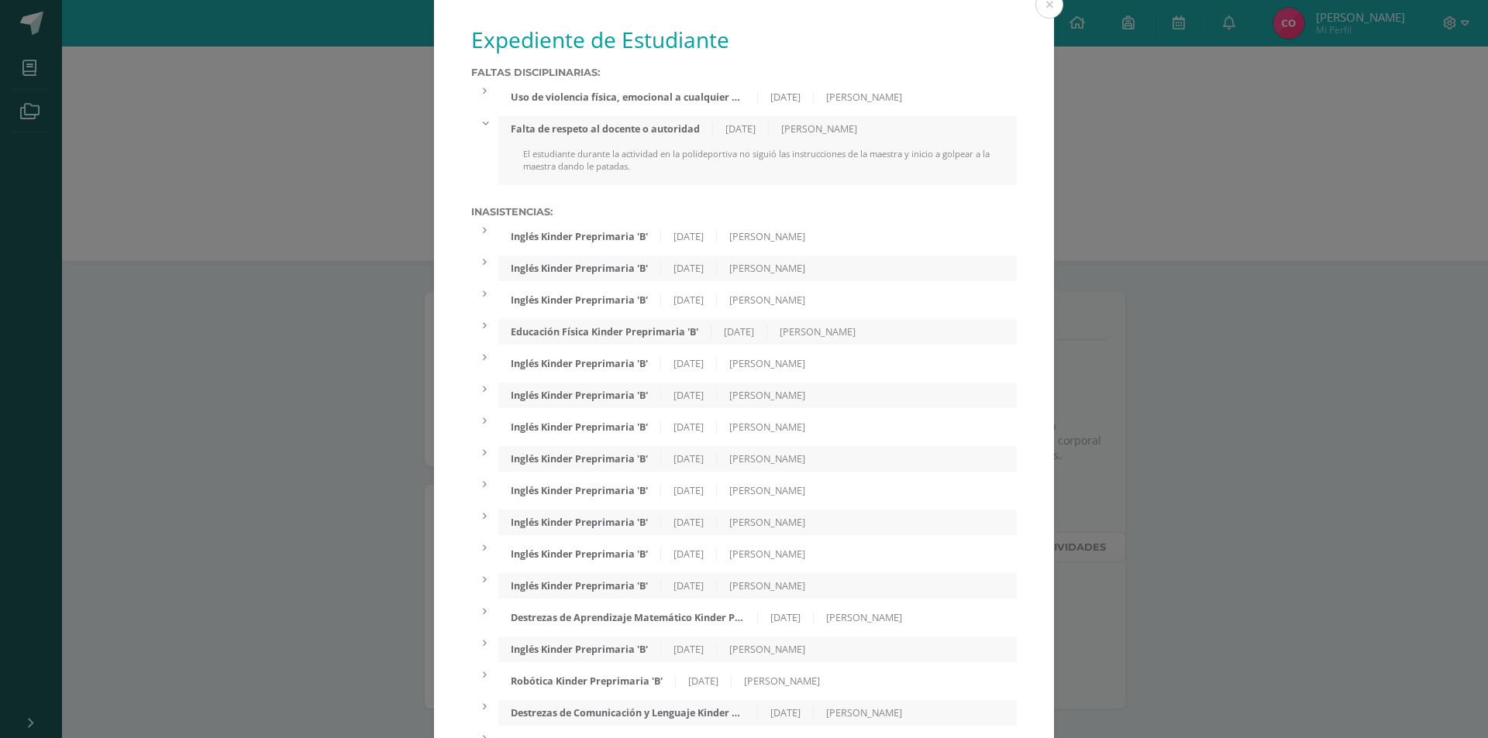
click at [607, 96] on div "Uso de violencia física, emocional a cualquier miembro de la comunidad educativ…" at bounding box center [627, 97] width 259 height 13
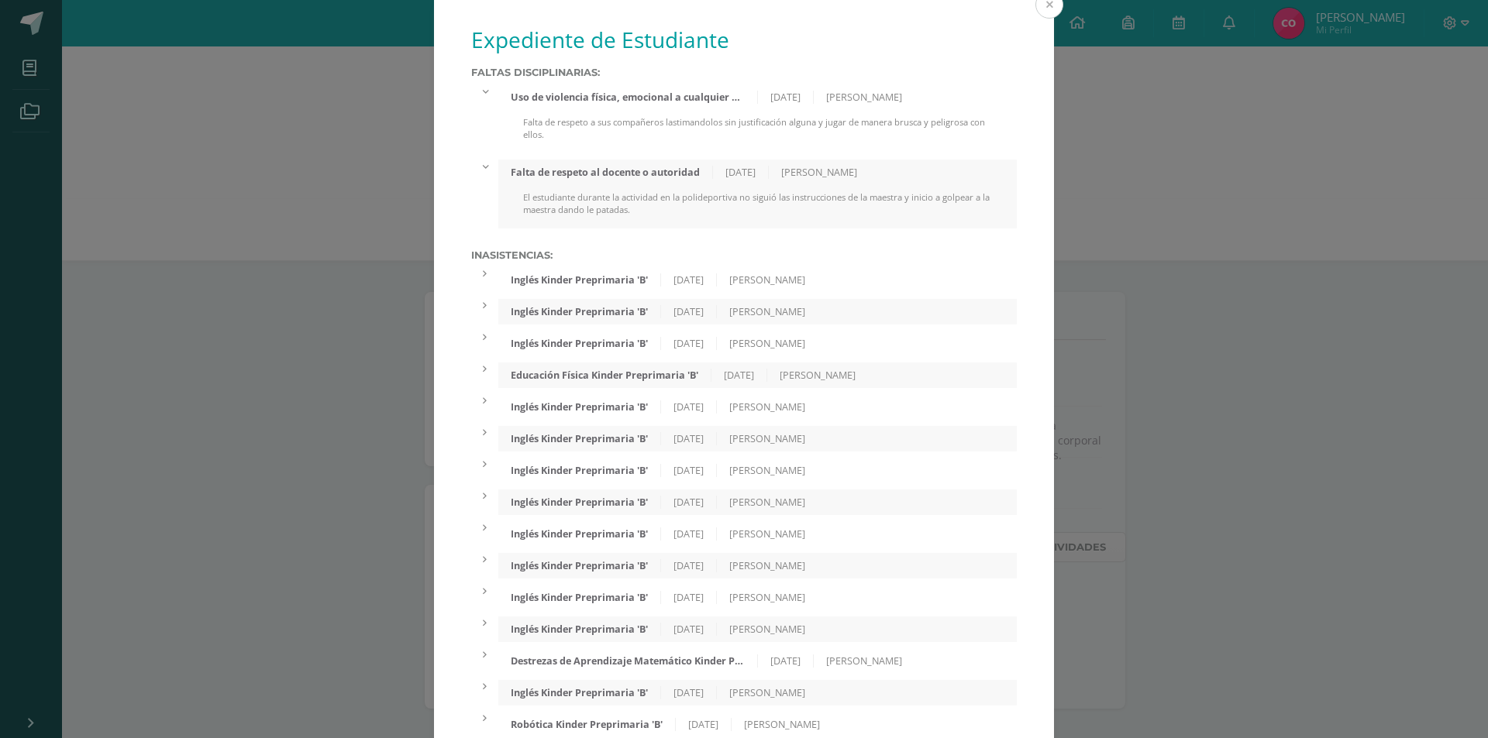
click at [1039, 9] on button at bounding box center [1049, 5] width 28 height 28
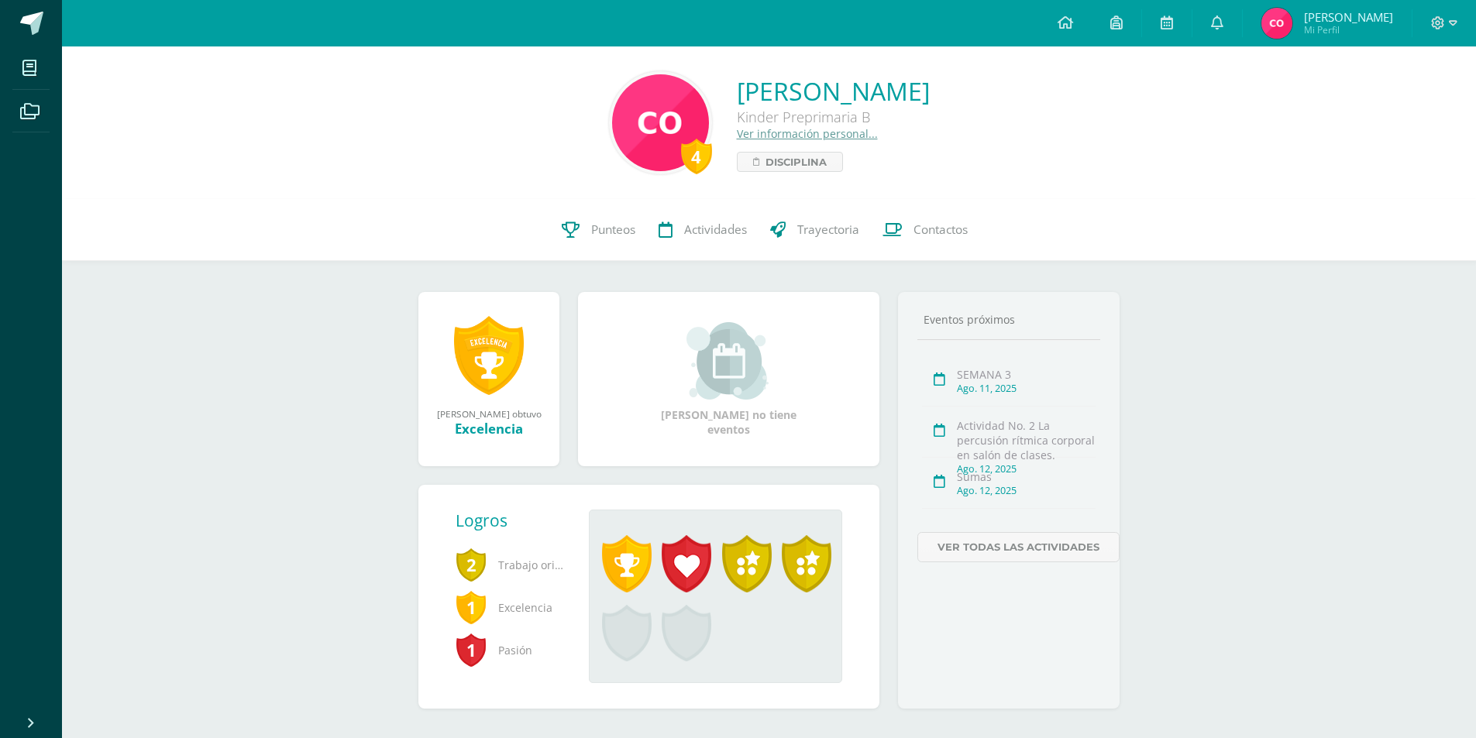
click at [940, 479] on icon at bounding box center [940, 482] width 12 height 13
click at [1223, 23] on icon at bounding box center [1217, 22] width 12 height 14
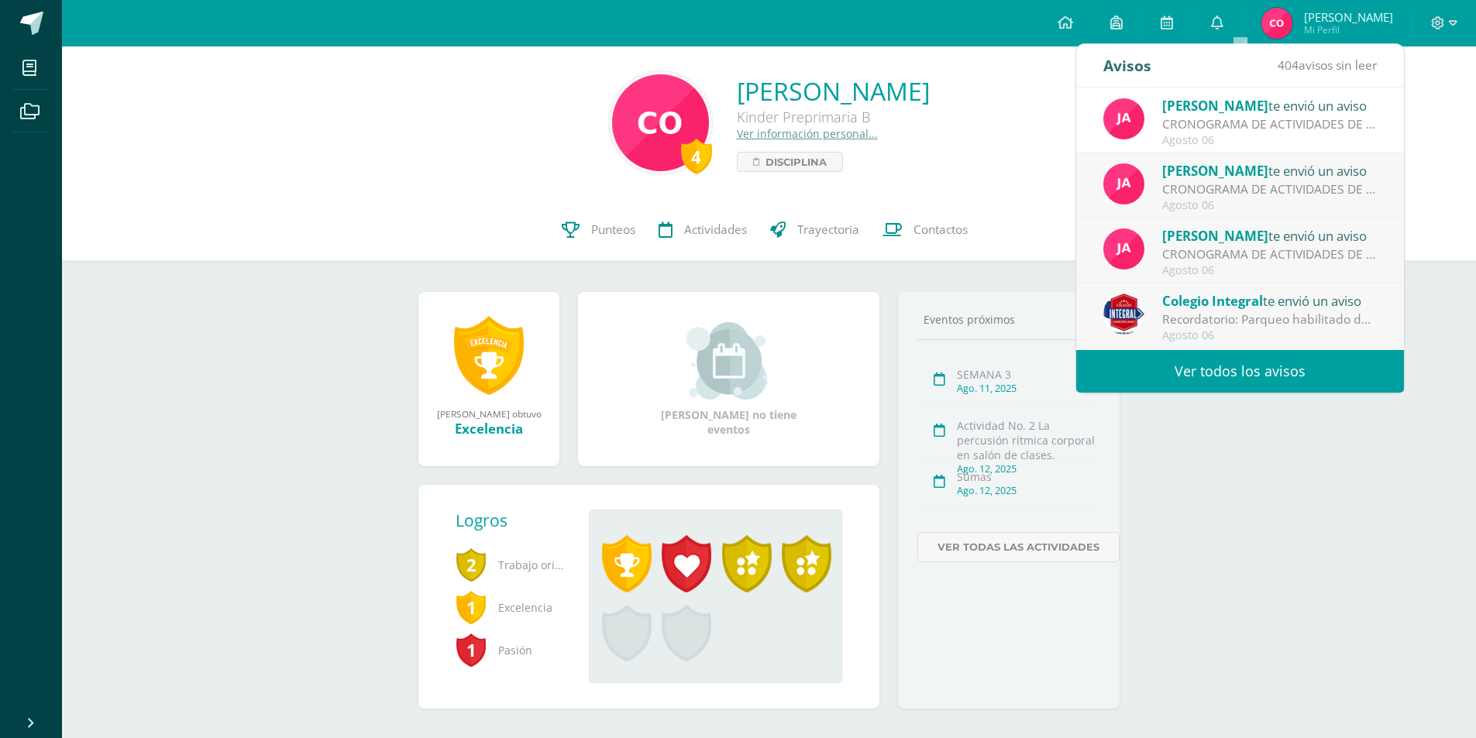
click at [1267, 379] on link "Ver todos los avisos" at bounding box center [1240, 371] width 328 height 43
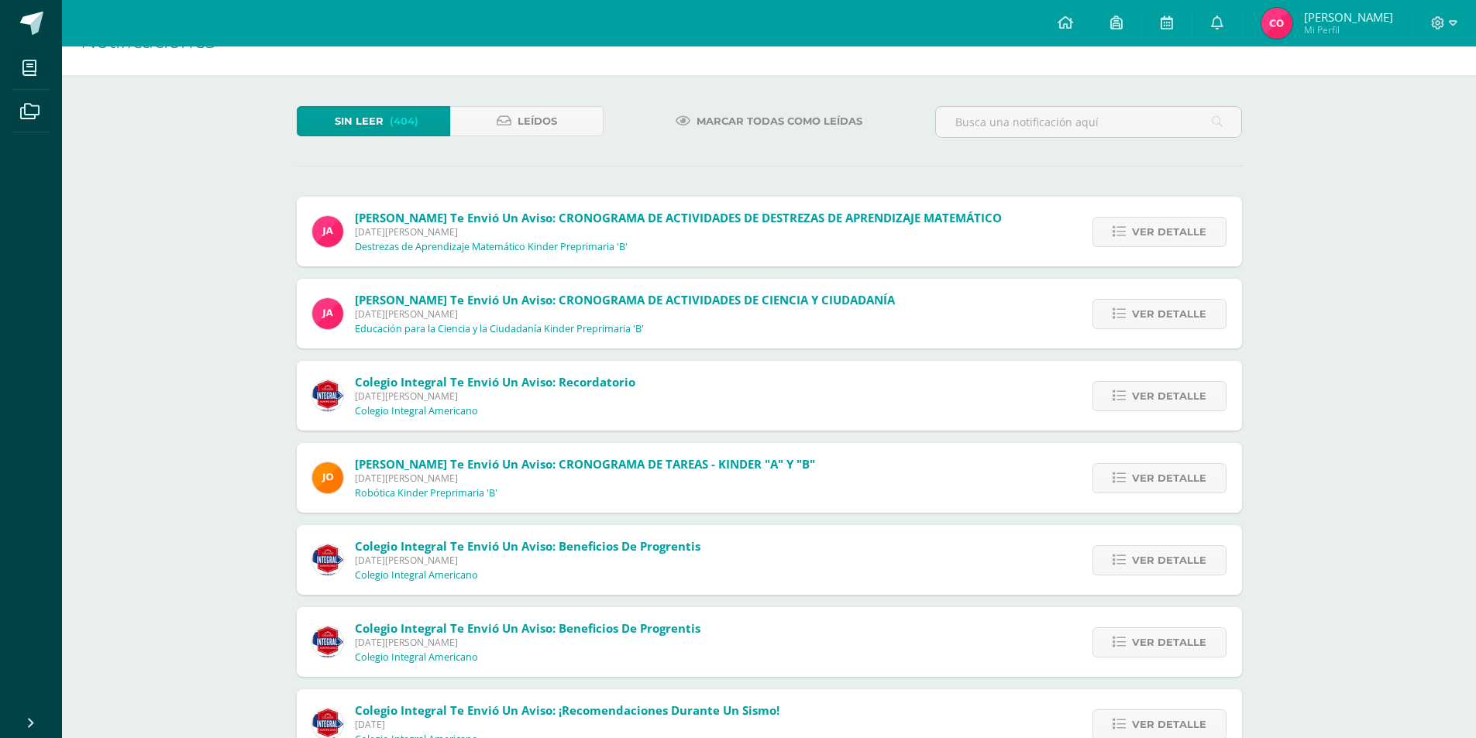
scroll to position [19, 0]
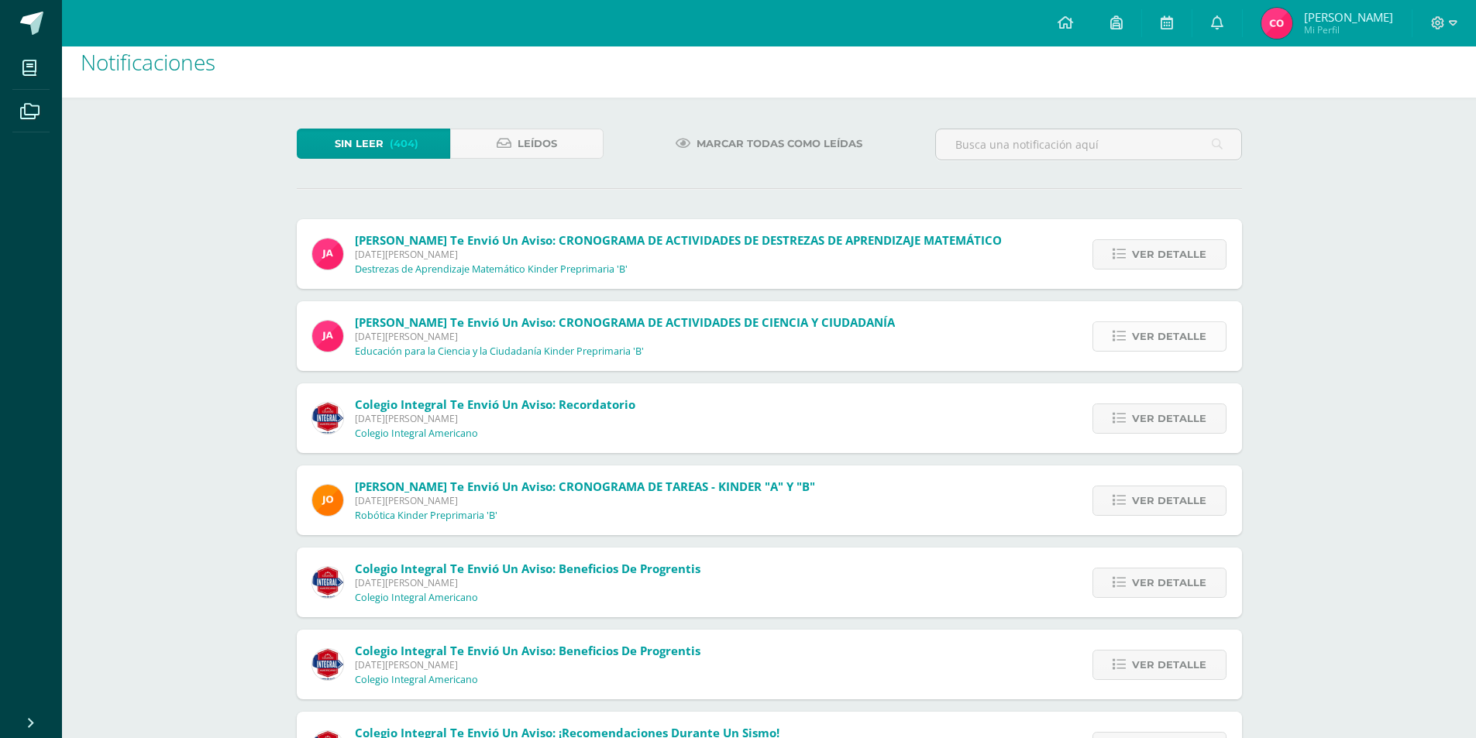
click at [1140, 335] on span "Ver detalle" at bounding box center [1169, 336] width 74 height 29
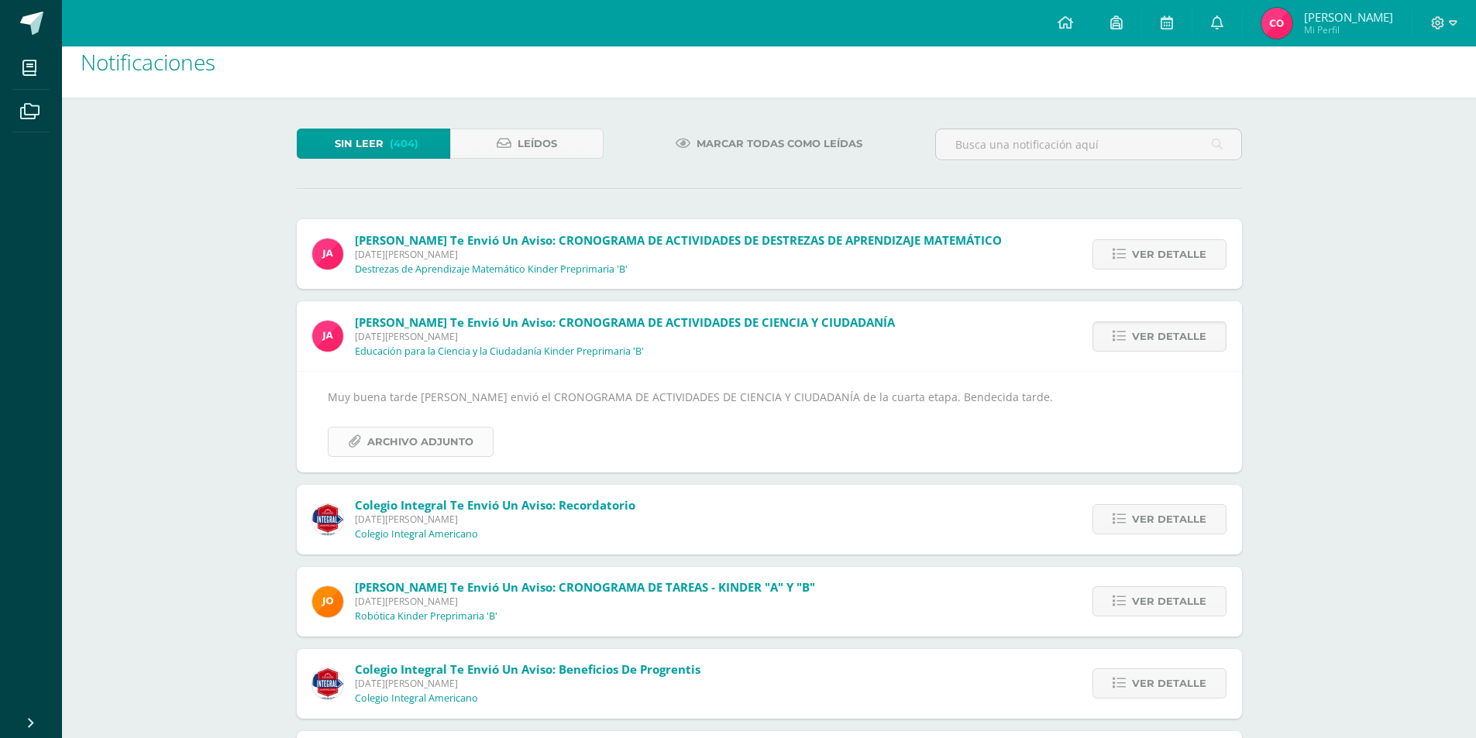
click at [432, 439] on span "Archivo Adjunto" at bounding box center [420, 442] width 106 height 29
click at [1164, 525] on span "Ver detalle" at bounding box center [1169, 519] width 74 height 29
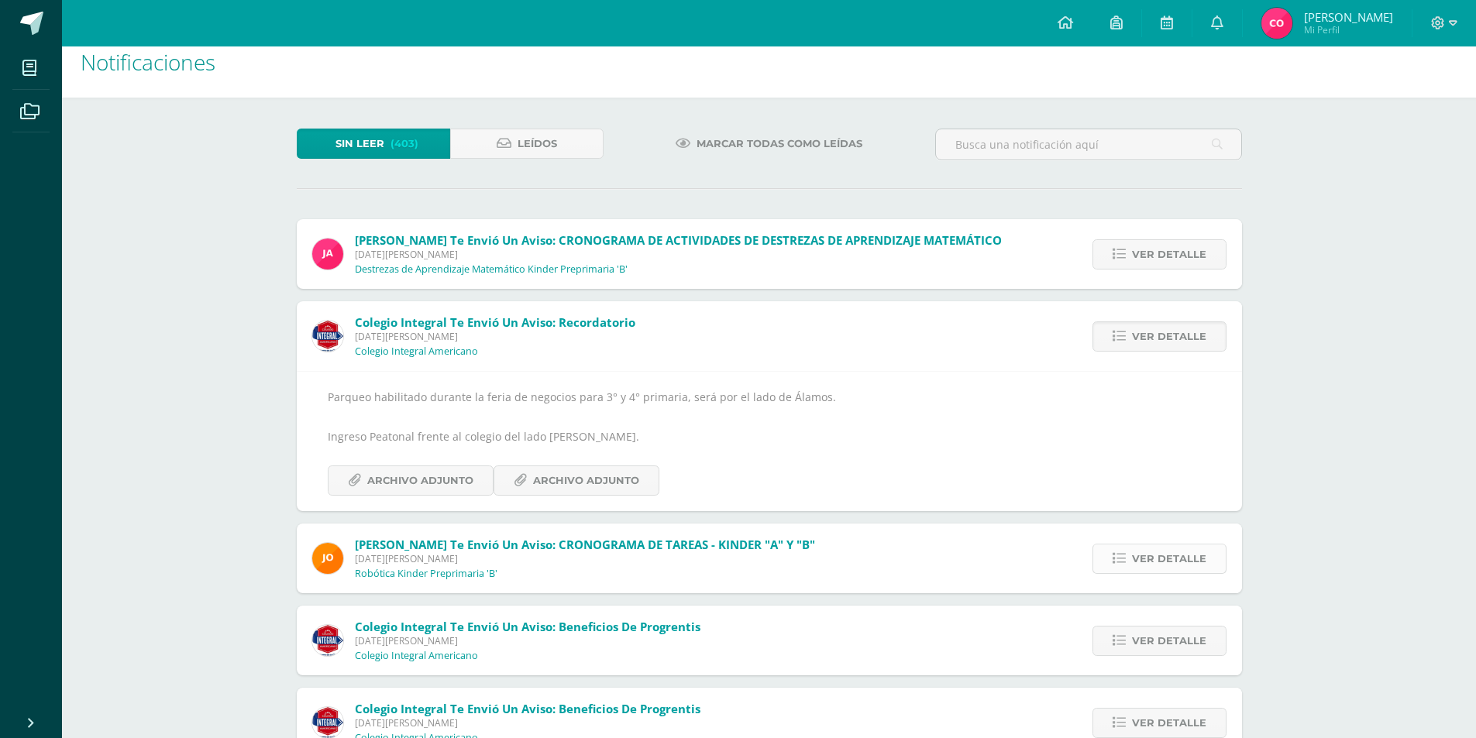
click at [1163, 551] on span "Ver detalle" at bounding box center [1169, 559] width 74 height 29
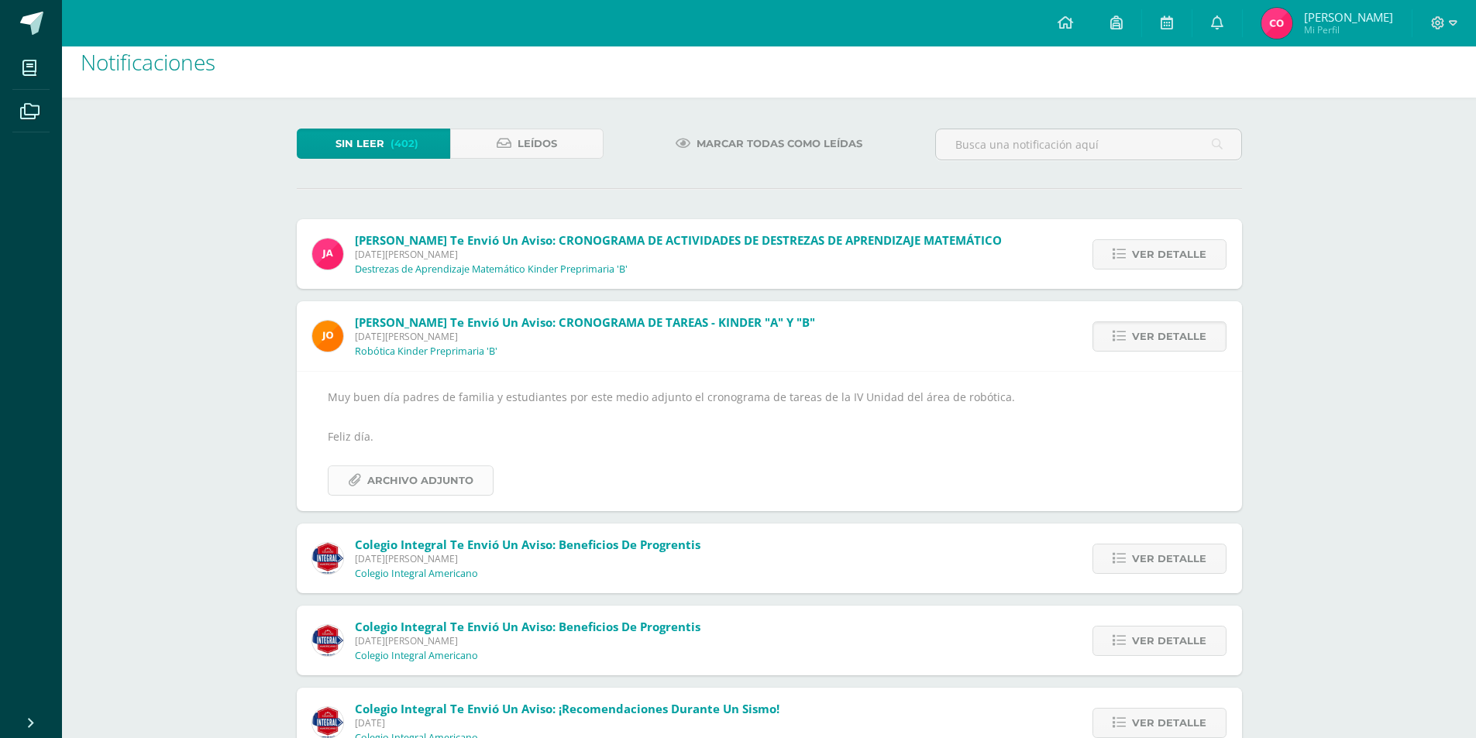
click at [419, 478] on span "Archivo Adjunto" at bounding box center [420, 480] width 106 height 29
click at [1139, 560] on span "Ver detalle" at bounding box center [1169, 559] width 74 height 29
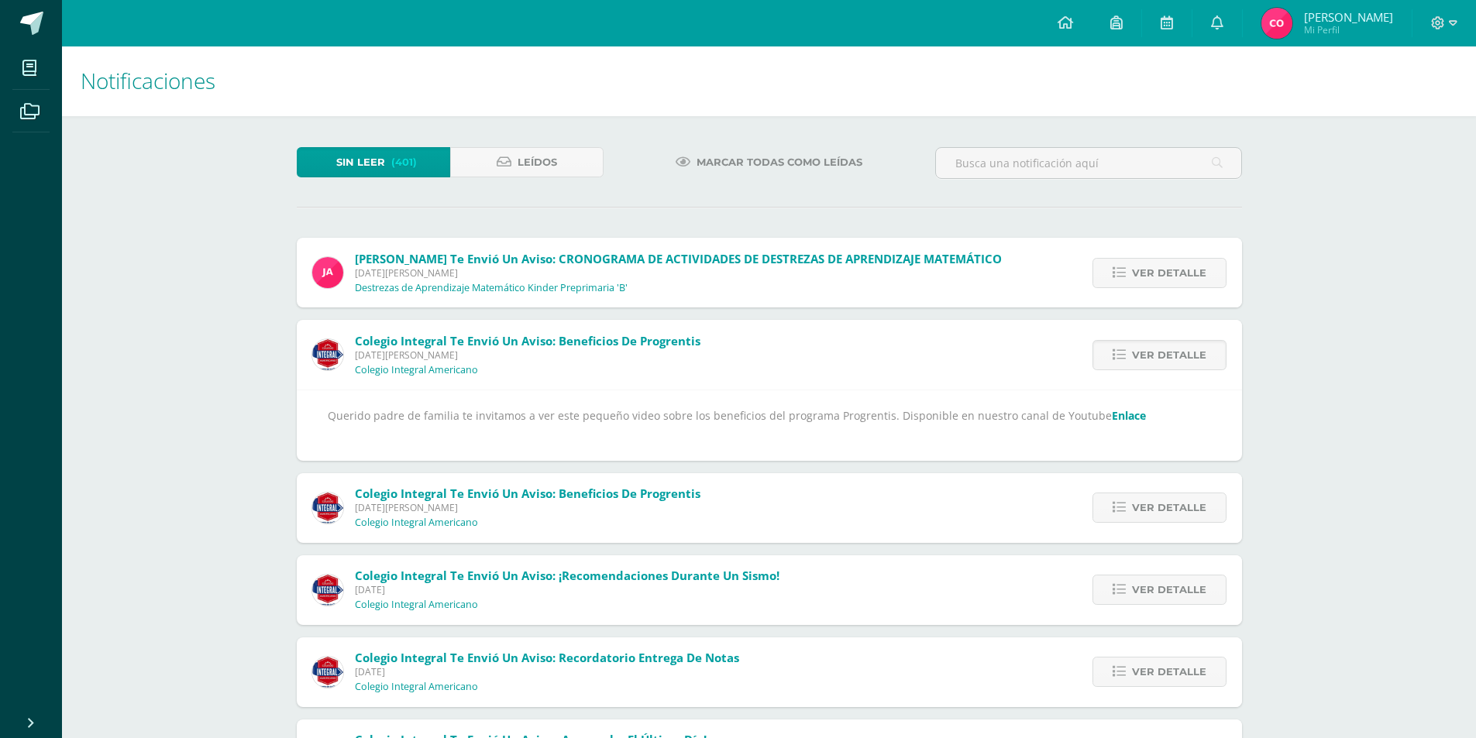
scroll to position [0, 0]
click at [1123, 18] on icon at bounding box center [1116, 22] width 12 height 14
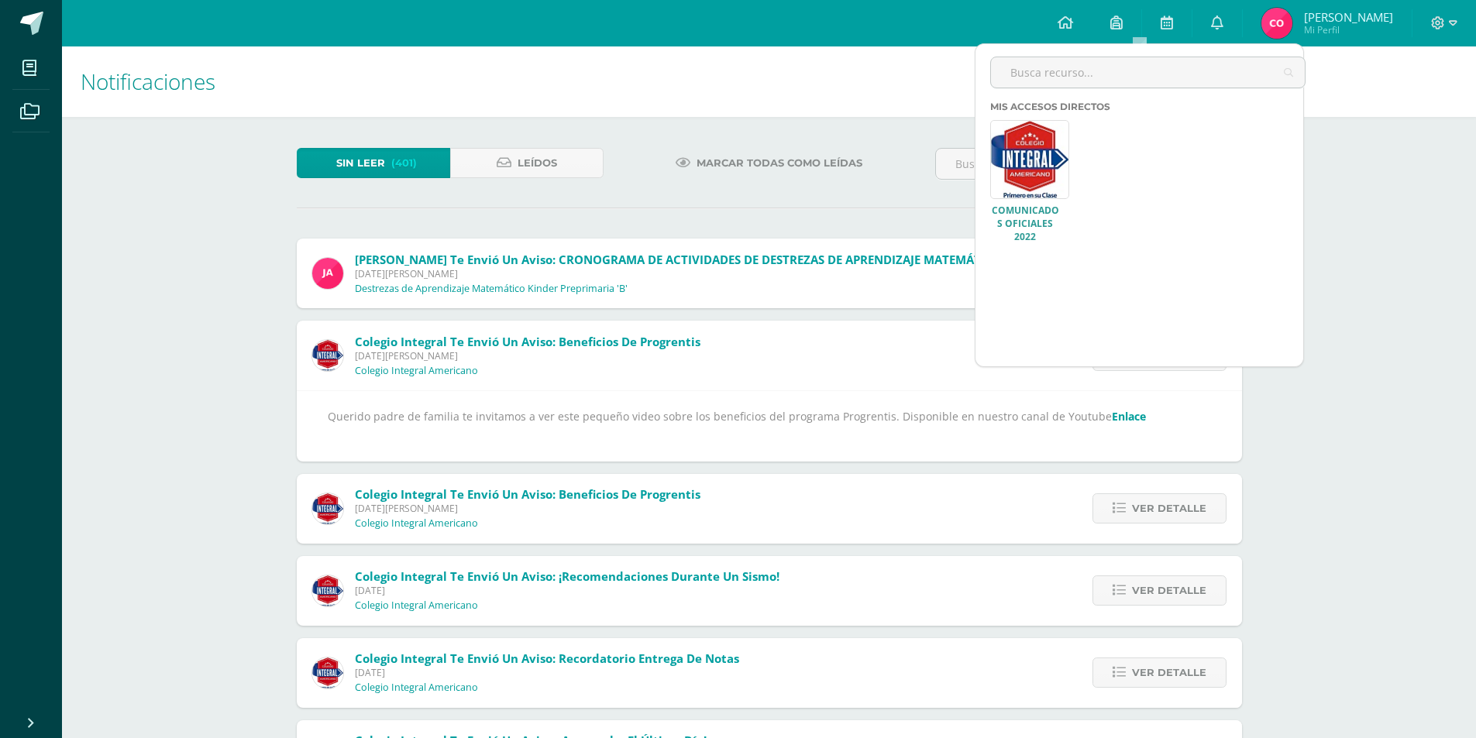
click at [1034, 182] on link at bounding box center [1029, 159] width 79 height 79
